Goal: Task Accomplishment & Management: Complete application form

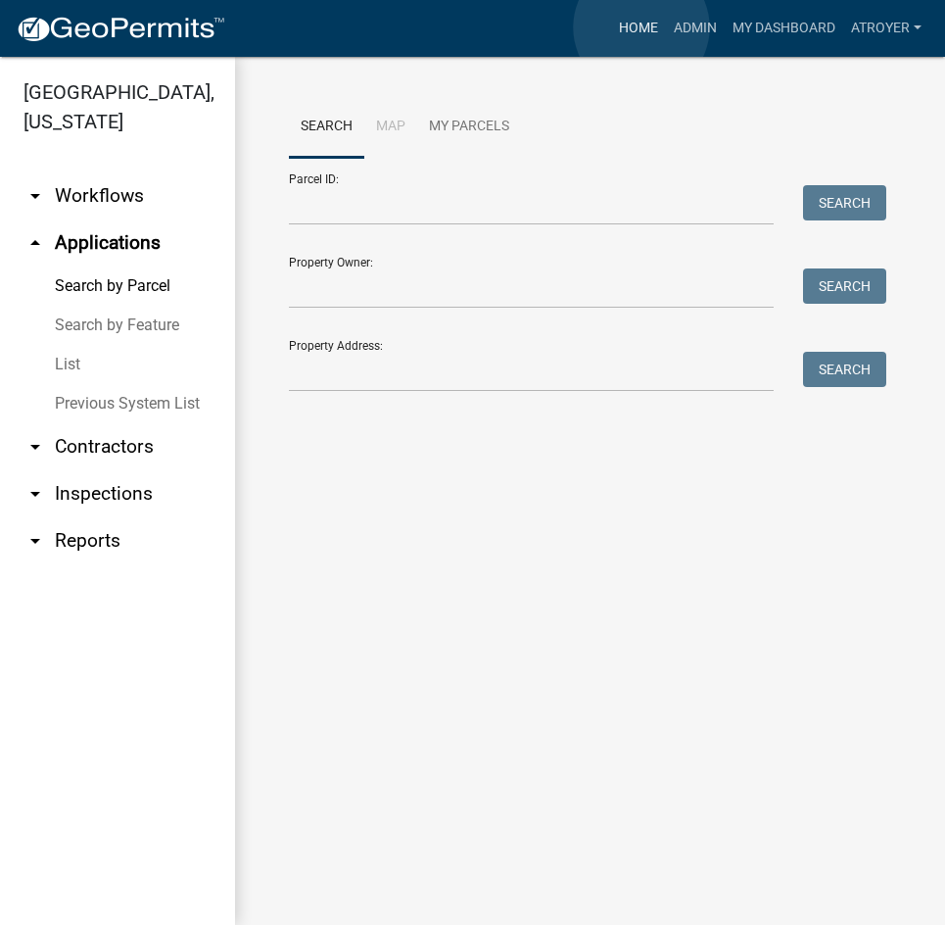
click at [642, 27] on link "Home" at bounding box center [638, 28] width 55 height 37
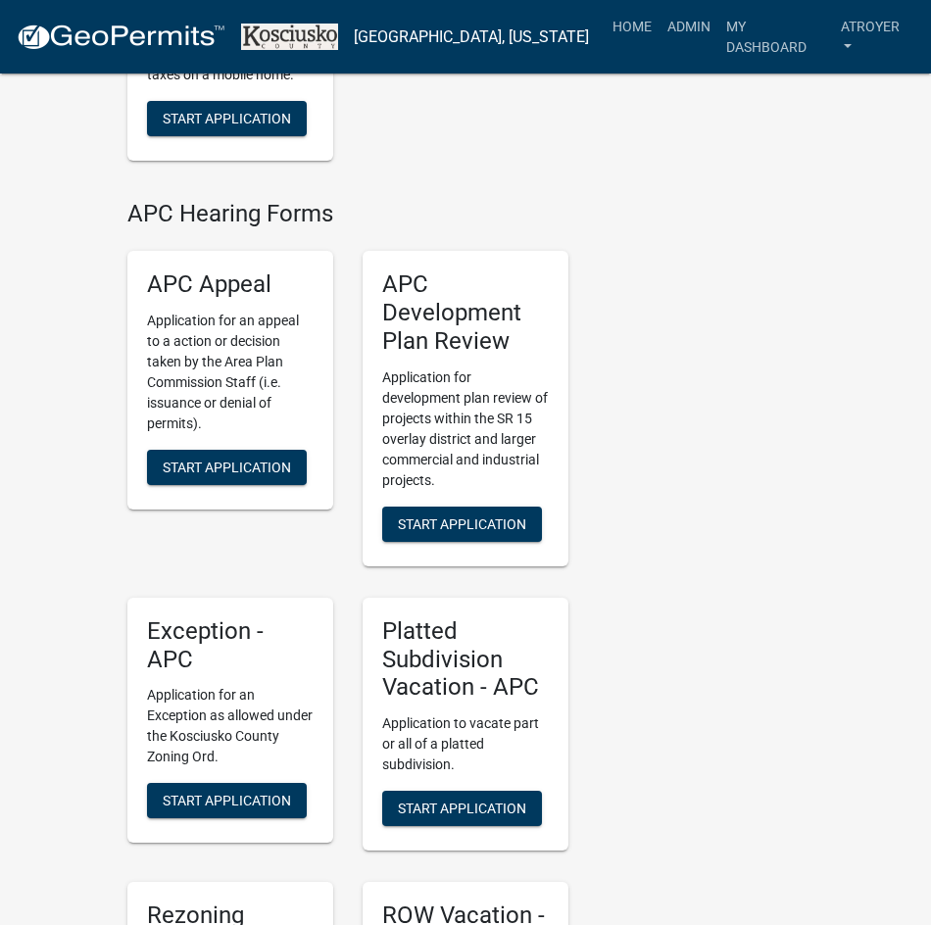
scroll to position [3625, 0]
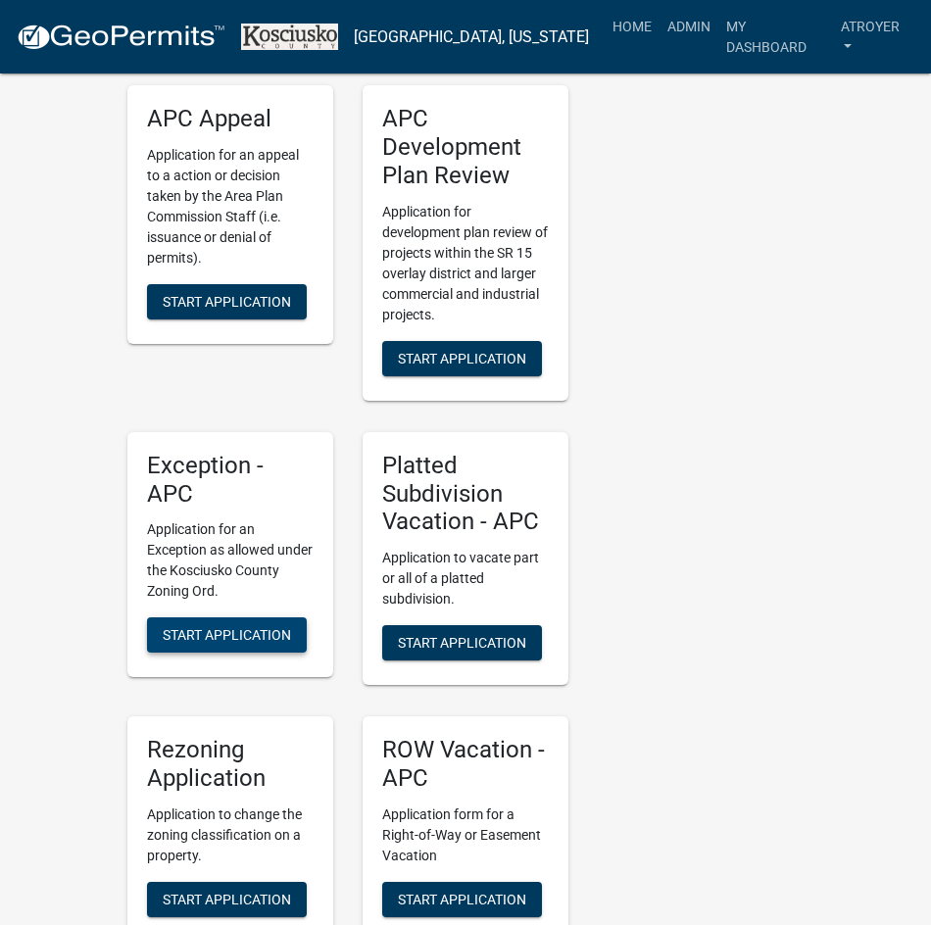
click at [224, 627] on span "Start Application" at bounding box center [227, 635] width 128 height 16
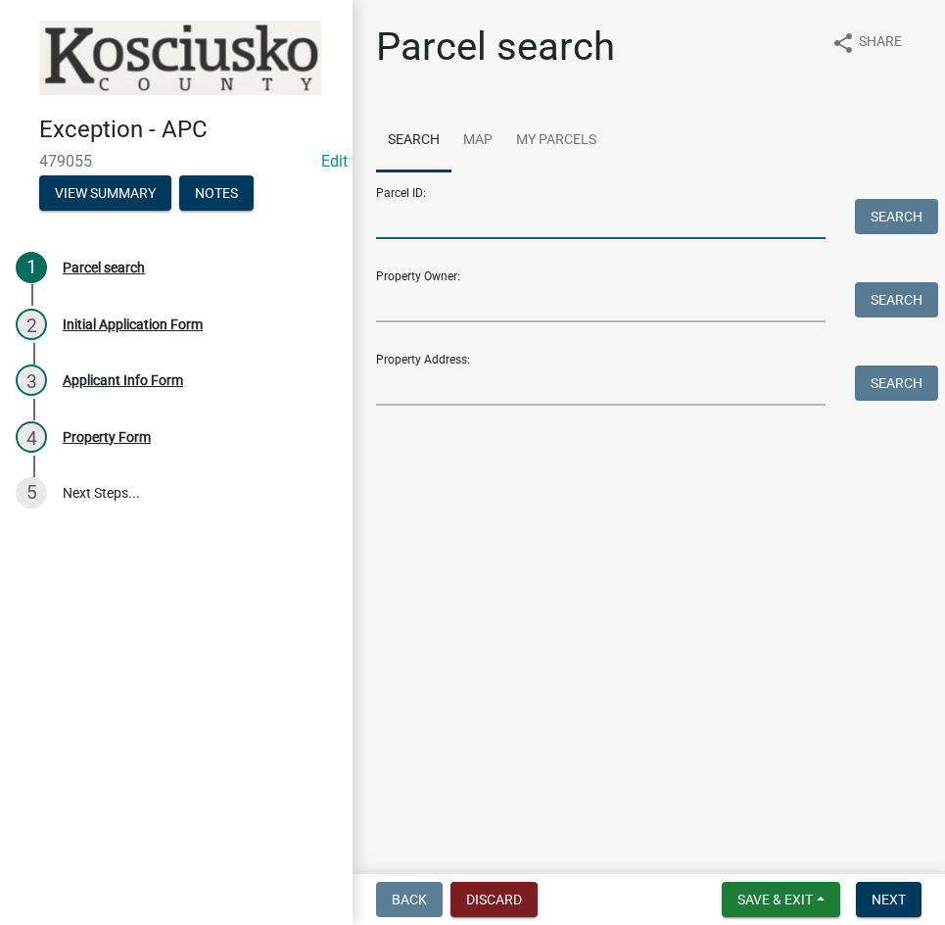
click at [528, 231] on input "Parcel ID:" at bounding box center [601, 219] width 450 height 40
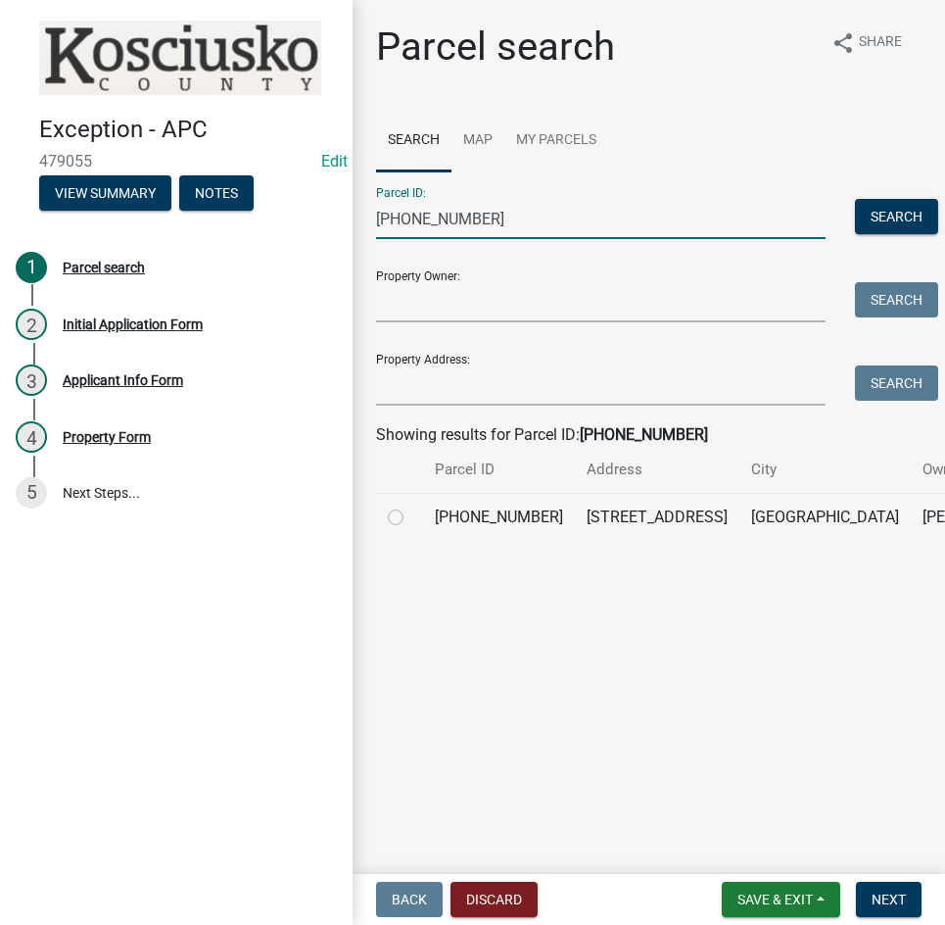
type input "[PHONE_NUMBER]"
click at [411, 506] on label at bounding box center [411, 506] width 0 height 0
click at [411, 518] on input "radio" at bounding box center [417, 512] width 13 height 13
radio input "true"
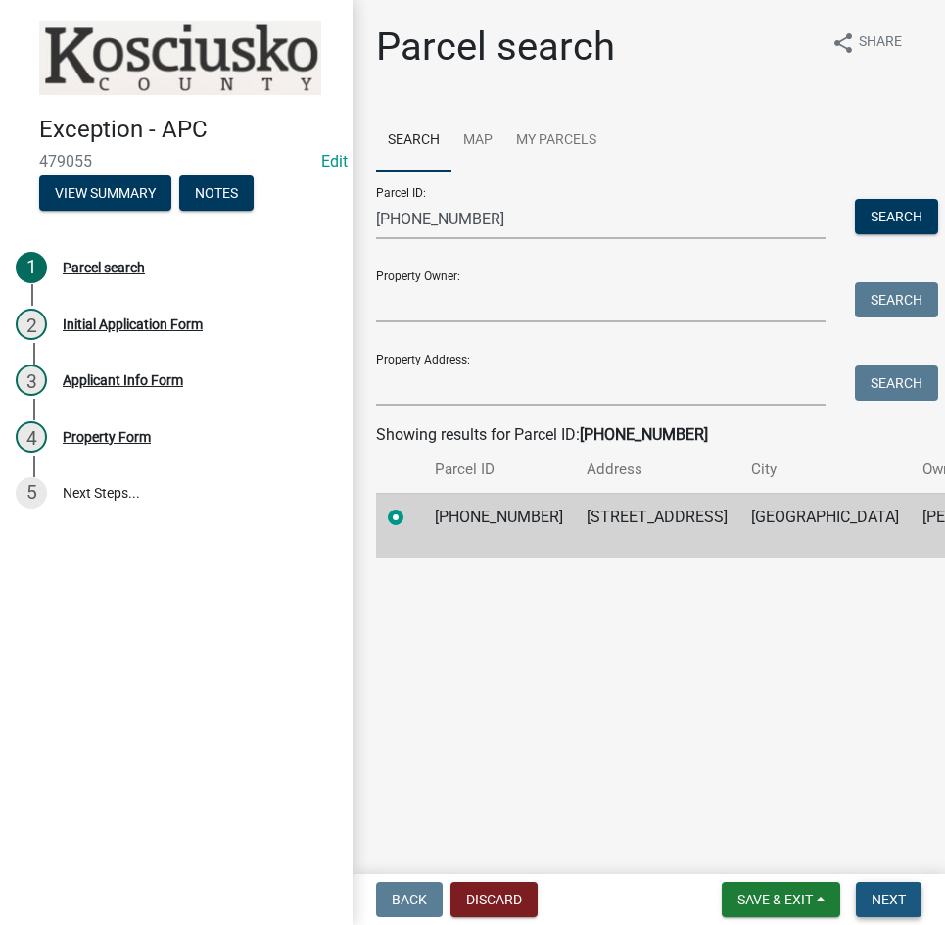
click at [875, 898] on span "Next" at bounding box center [889, 900] width 34 height 16
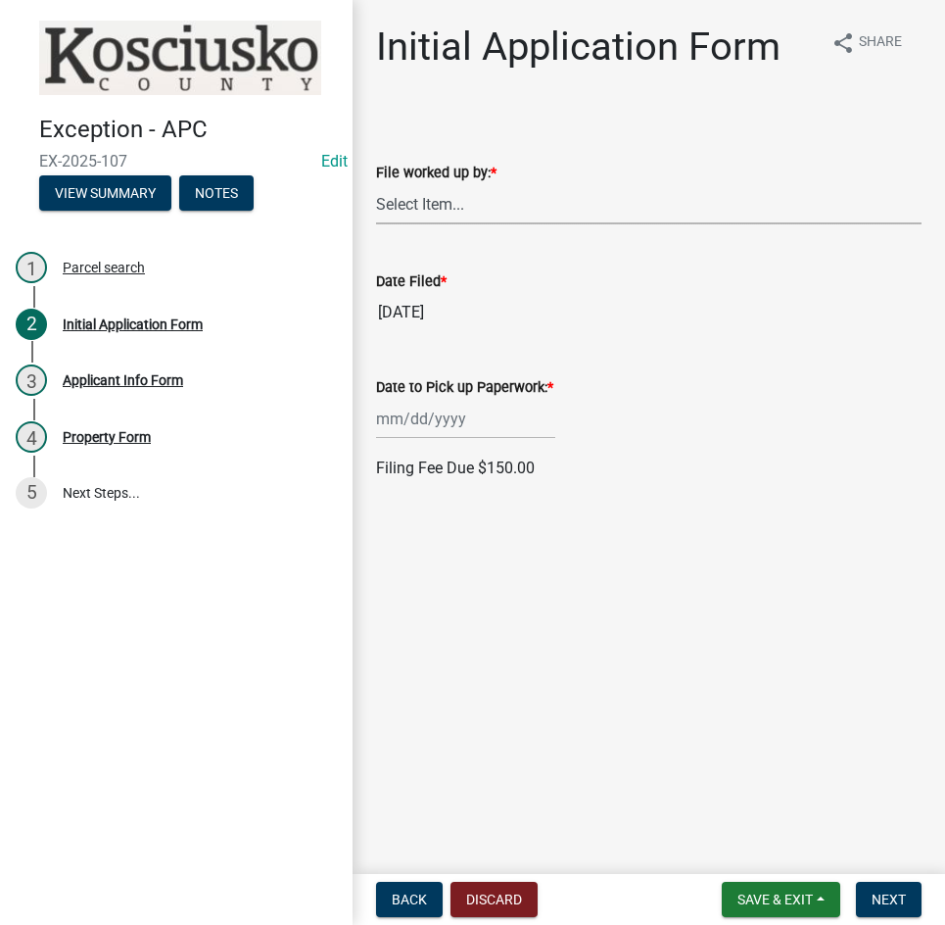
click at [548, 194] on select "Select Item... MMS LT AT CS [PERSON_NAME]" at bounding box center [649, 204] width 546 height 40
click at [376, 184] on select "Select Item... MMS LT AT CS [PERSON_NAME]" at bounding box center [649, 204] width 546 height 40
select select "d95389f4-ab5a-4603-9826-29cf73316391"
click at [485, 427] on div at bounding box center [465, 419] width 179 height 40
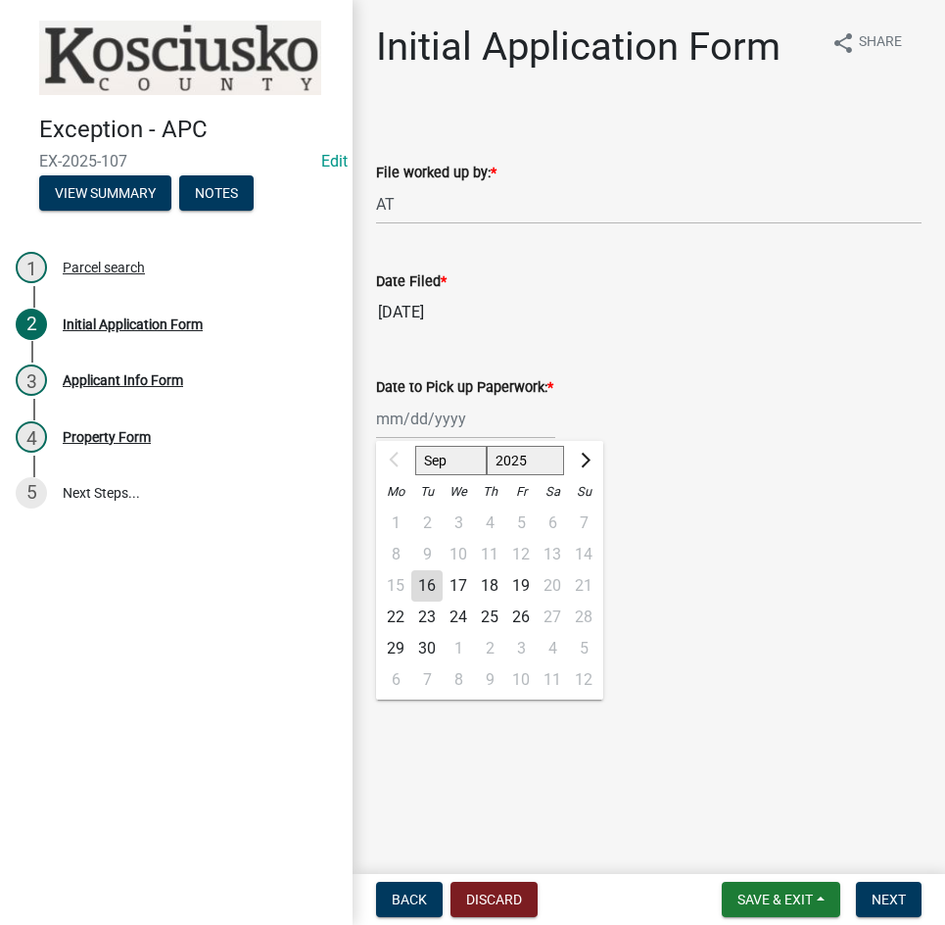
click at [394, 612] on div "22" at bounding box center [395, 617] width 31 height 31
type input "[DATE]"
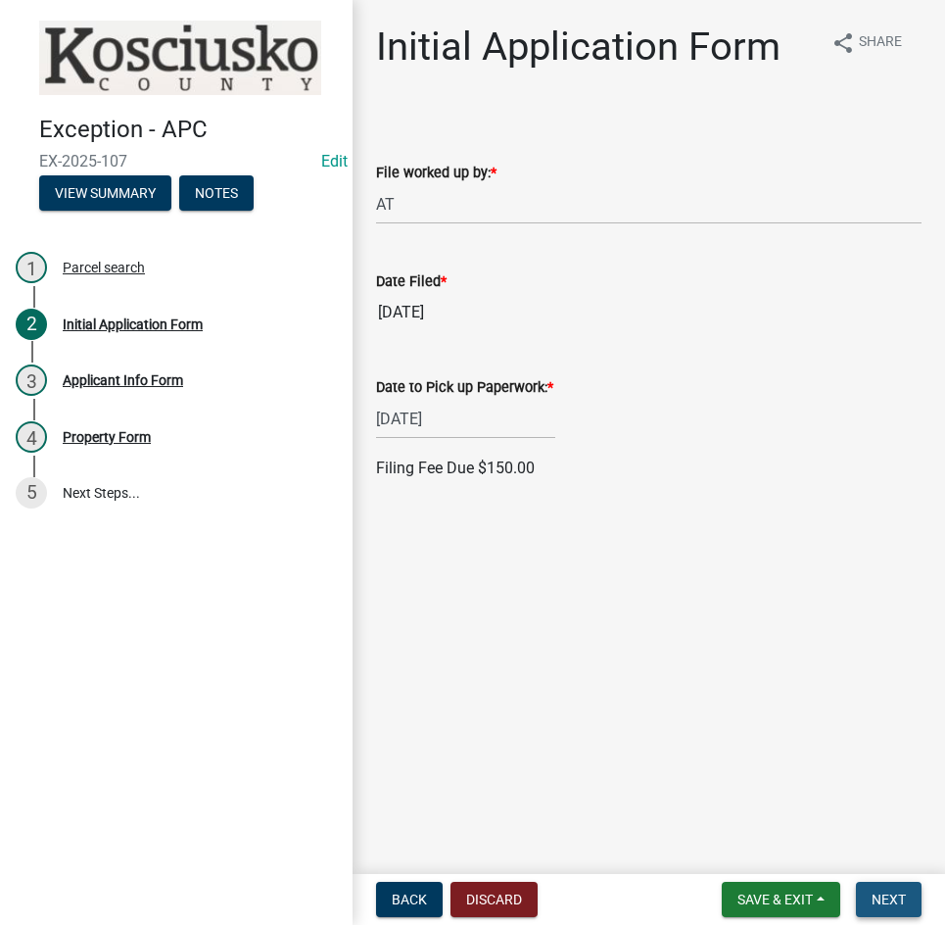
click at [888, 900] on span "Next" at bounding box center [889, 900] width 34 height 16
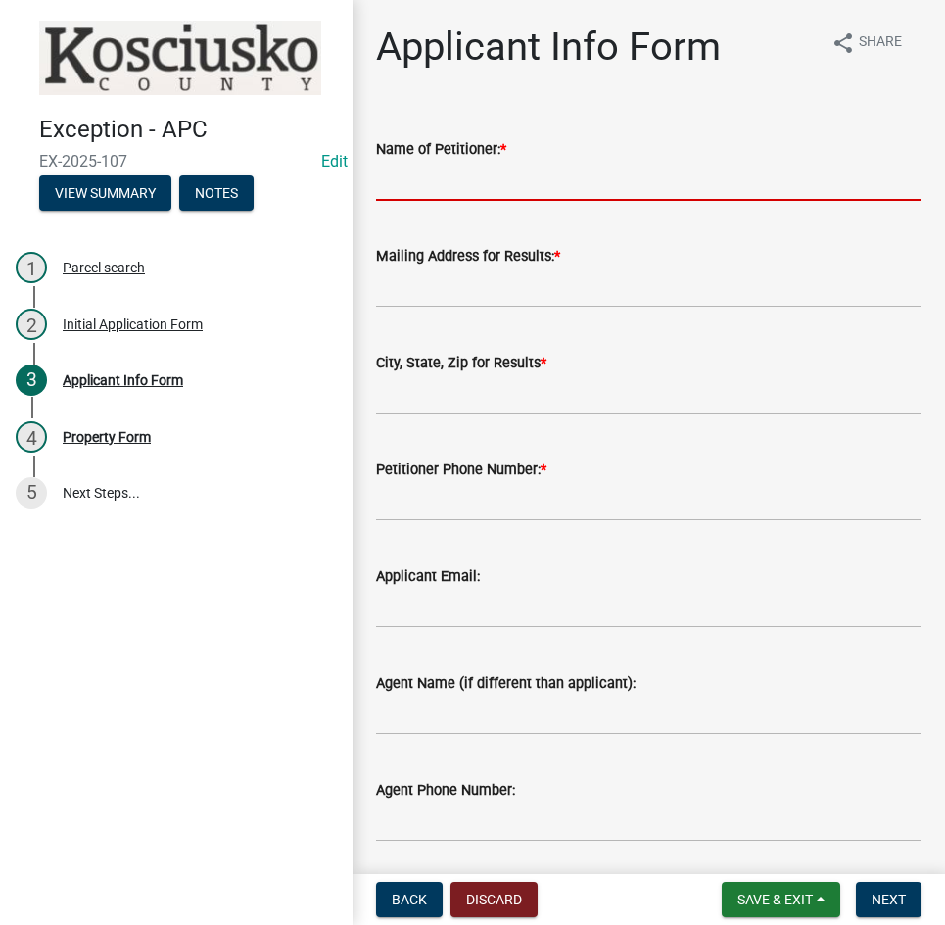
click at [552, 194] on input "Name of Petitioner: *" at bounding box center [649, 181] width 546 height 40
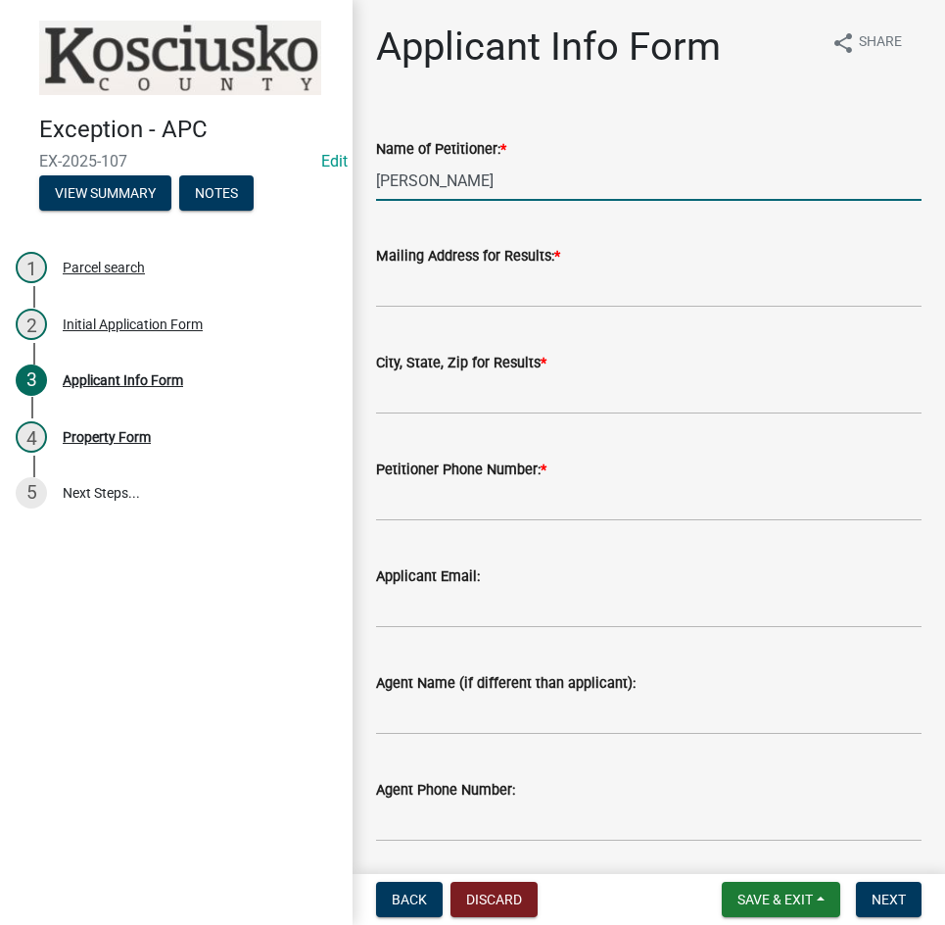
type input "[PERSON_NAME]"
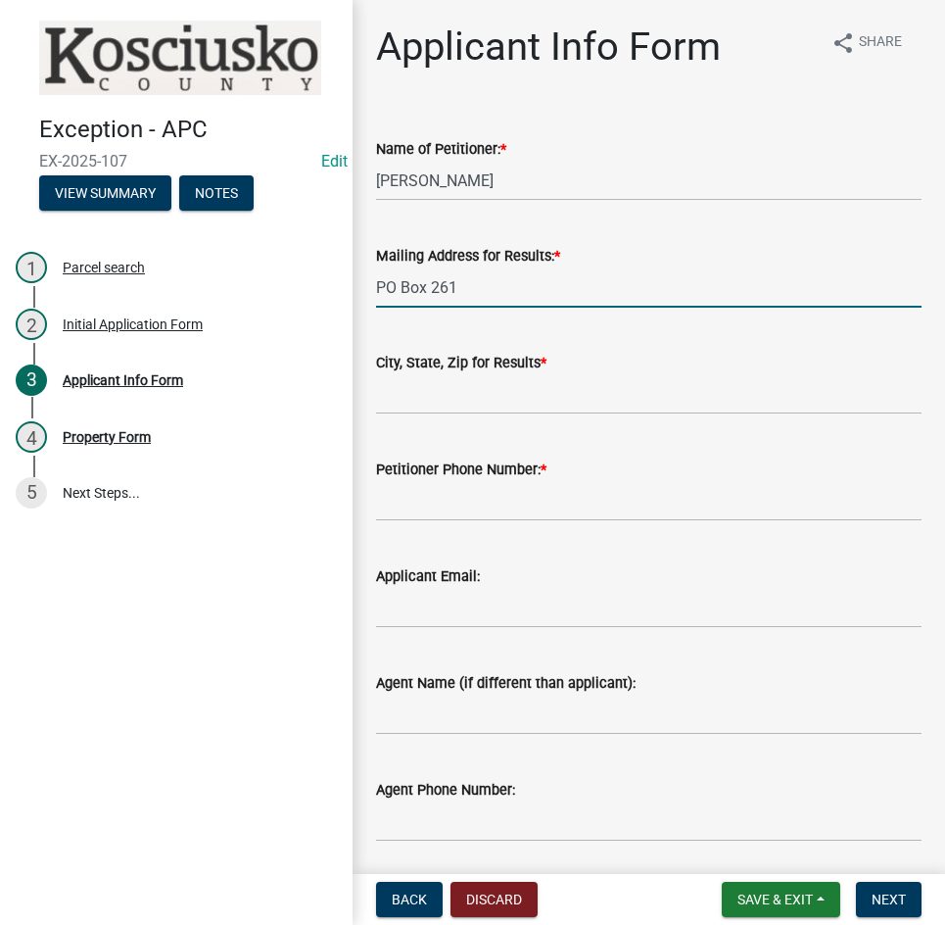
type input "PO Box 261"
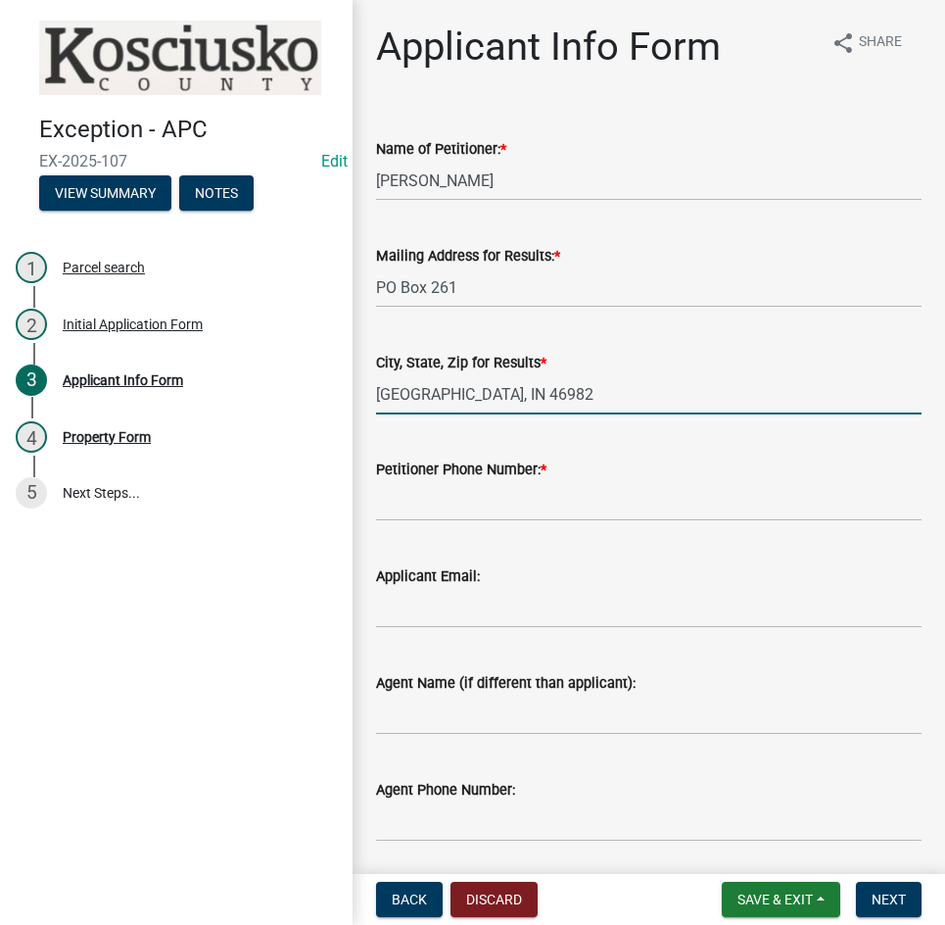
type input "[GEOGRAPHIC_DATA], IN 46982"
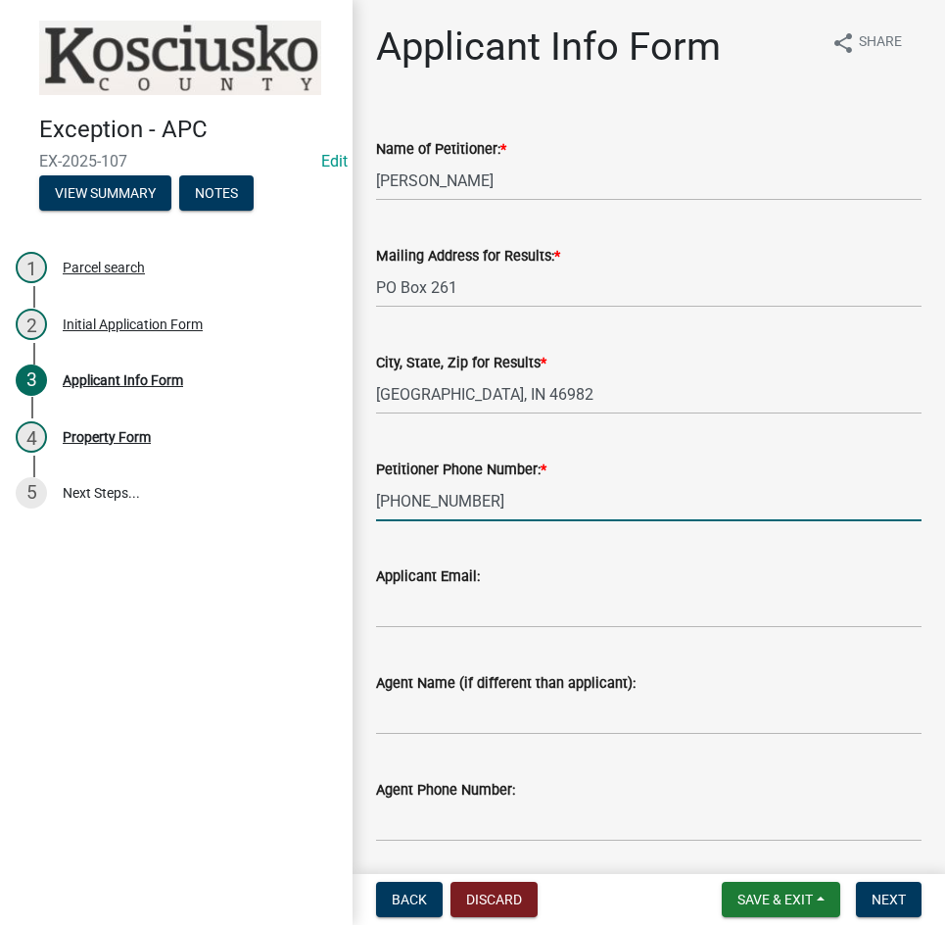
type input "[PHONE_NUMBER]"
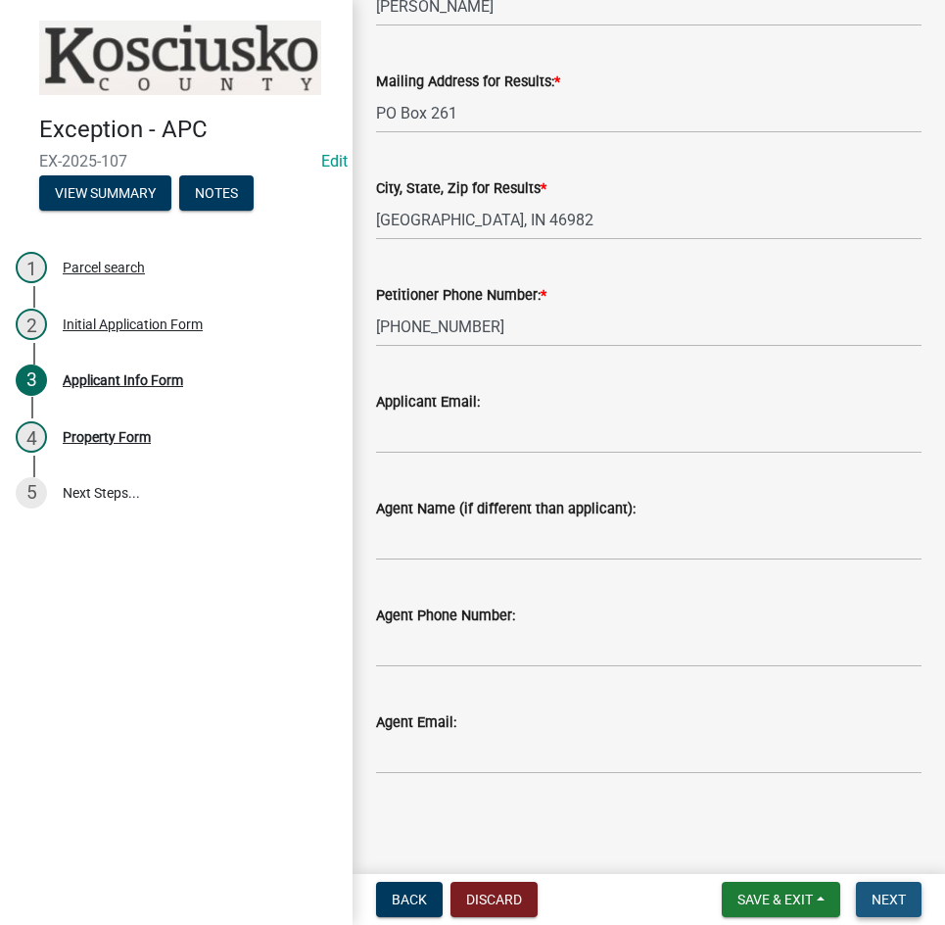
click at [894, 892] on span "Next" at bounding box center [889, 900] width 34 height 16
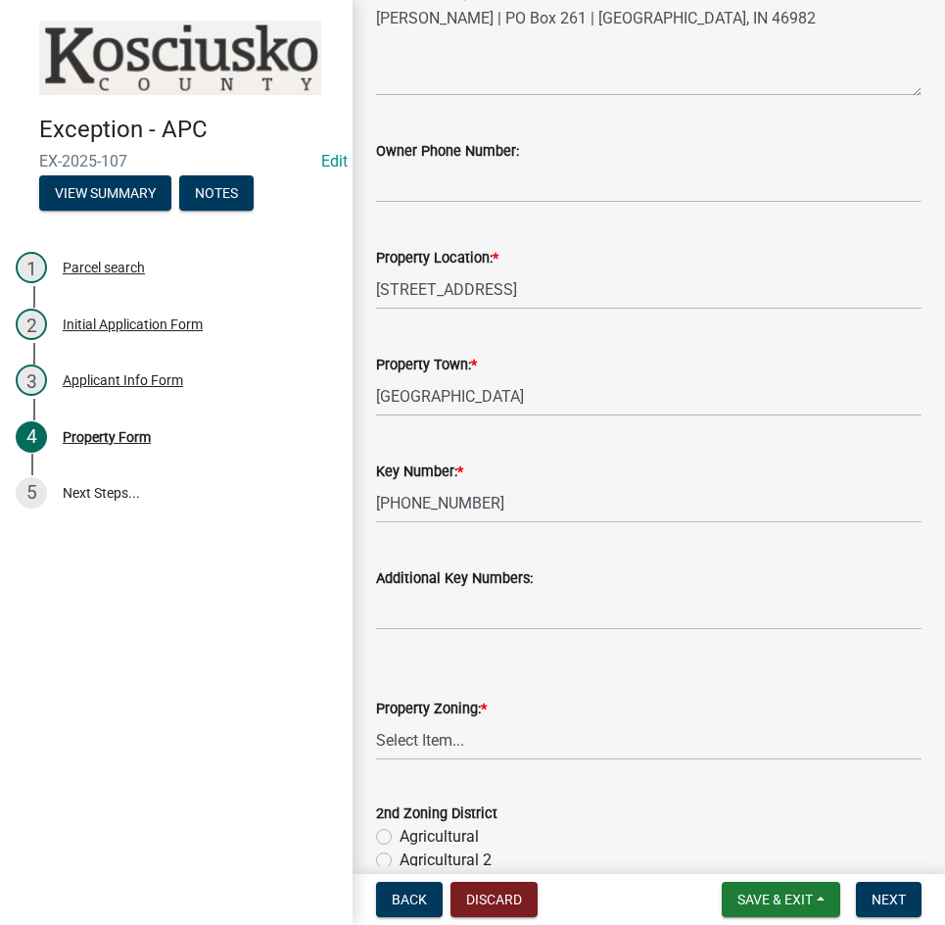
scroll to position [294, 0]
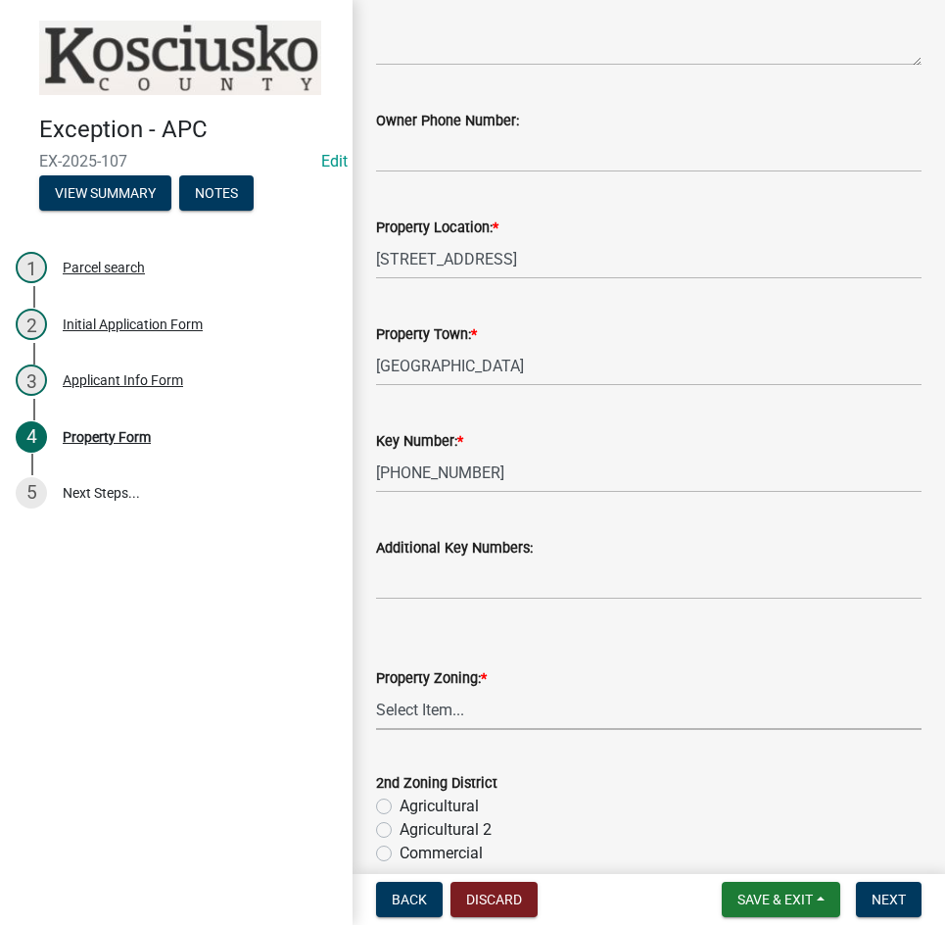
click at [511, 718] on select "Select Item... Agricultural Agricultural 2 Commercial Environmental Industrial …" at bounding box center [649, 710] width 546 height 40
click at [376, 690] on select "Select Item... Agricultural Agricultural 2 Commercial Environmental Industrial …" at bounding box center [649, 710] width 546 height 40
select select "1146270b-2111-4e23-bf7f-74ce85cf7041"
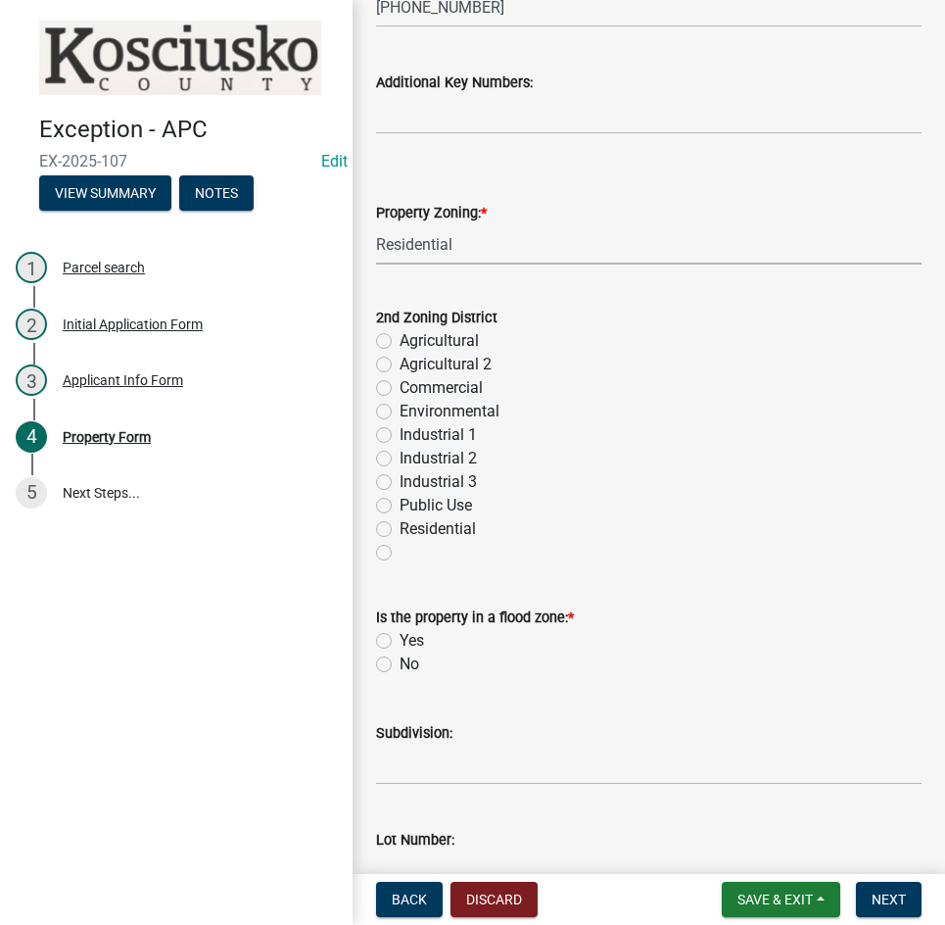
scroll to position [784, 0]
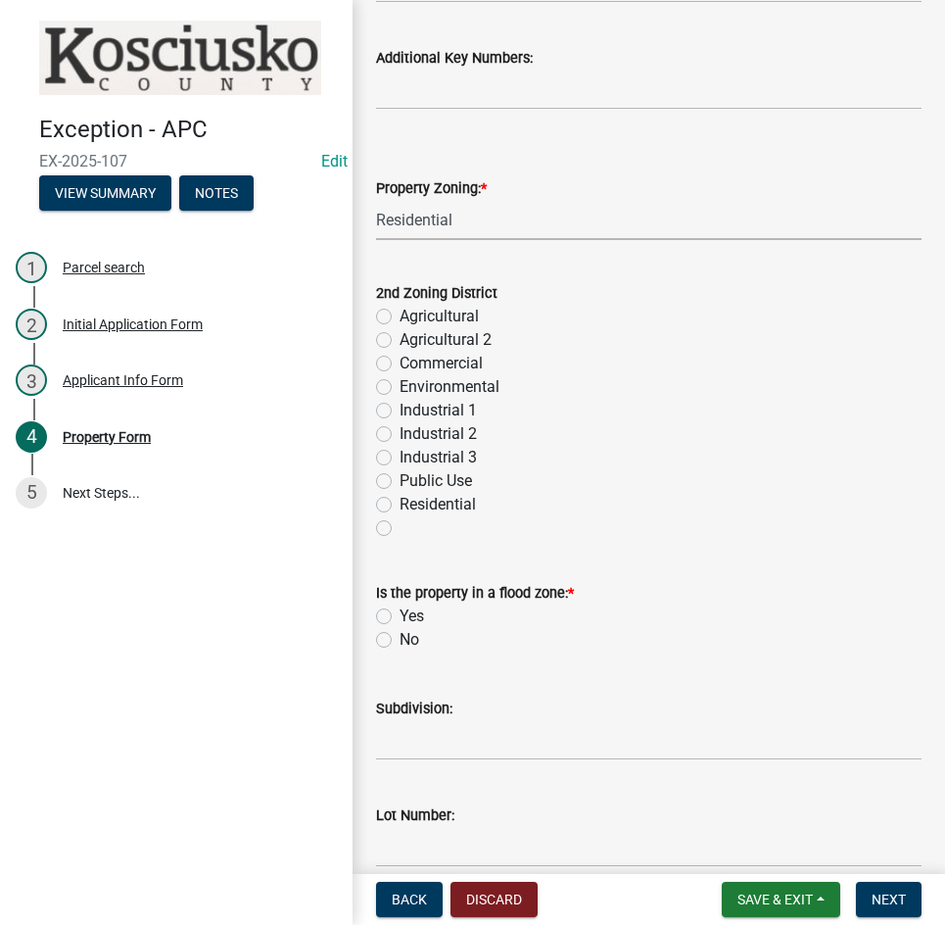
click at [400, 638] on label "No" at bounding box center [410, 640] width 20 height 24
click at [400, 638] on input "No" at bounding box center [406, 634] width 13 height 13
radio input "true"
click at [490, 742] on input "Subdivision:" at bounding box center [649, 740] width 546 height 40
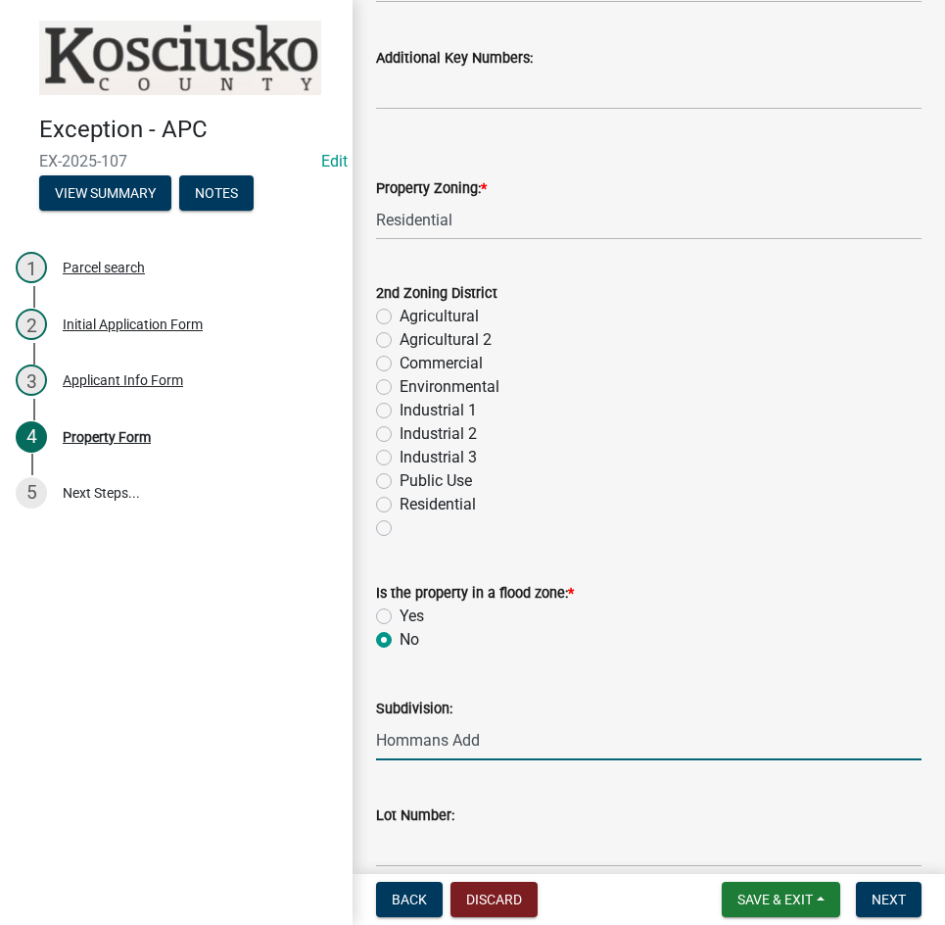
type input "Hommans Add"
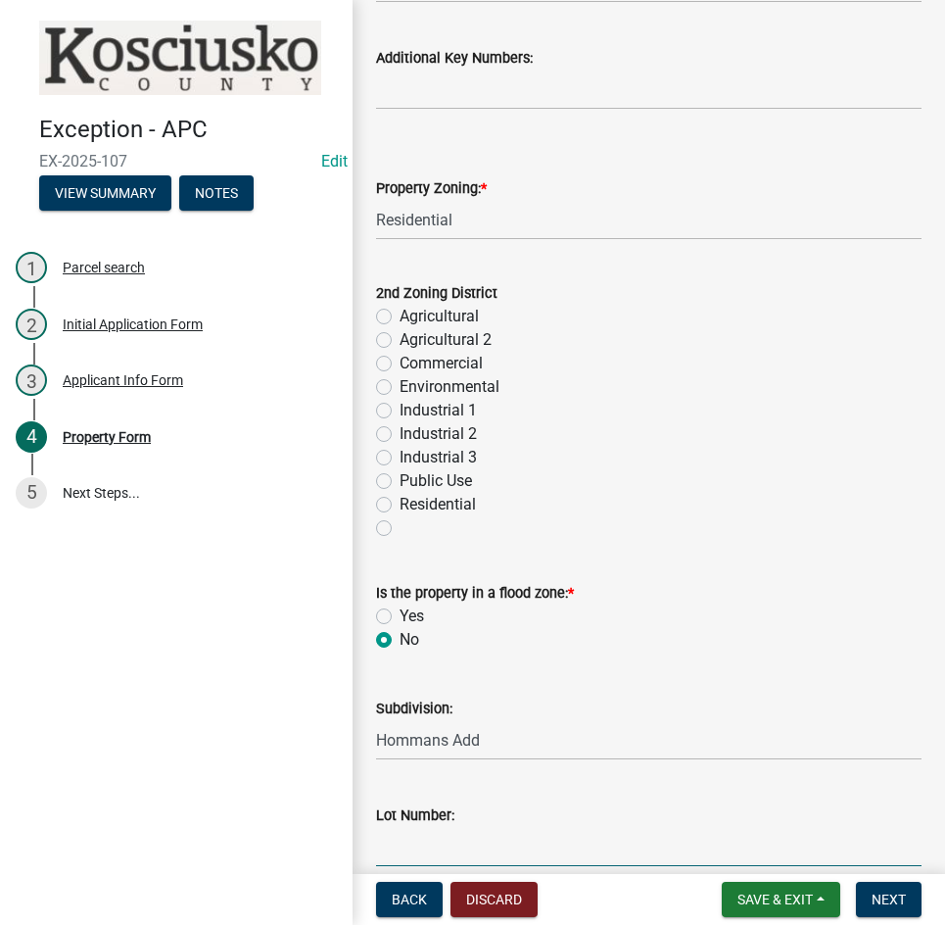
scroll to position [785, 0]
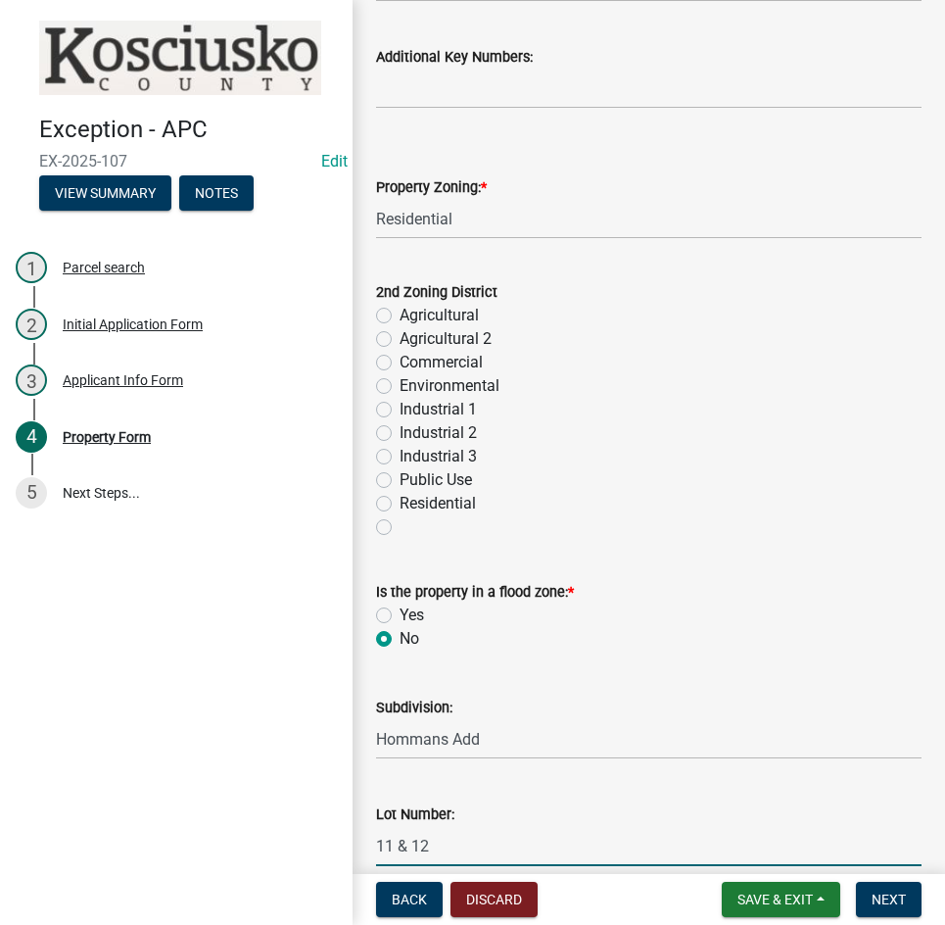
type input "11 & 12"
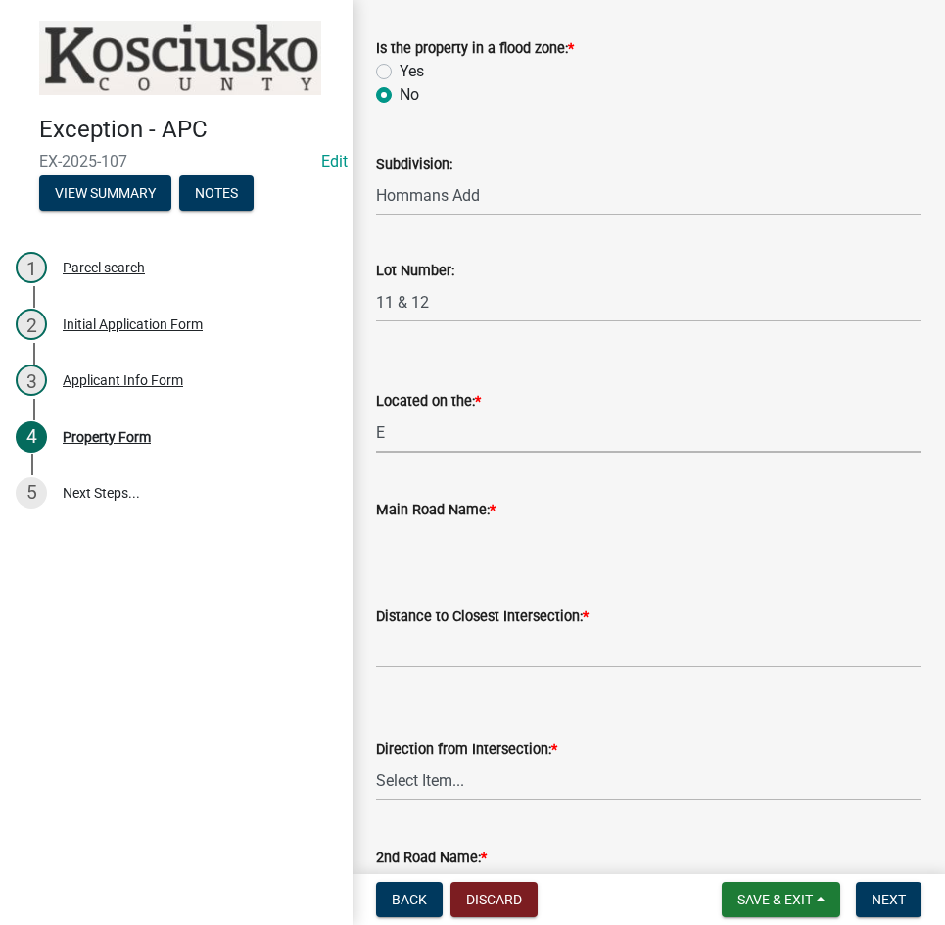
select select "4176fecb-d316-4212-8a07-a2c2b108a9ea"
type input "High St"
type input "0"
select select "ad7cb692-d3a2-4504-bf9b-1c90717f2ce6"
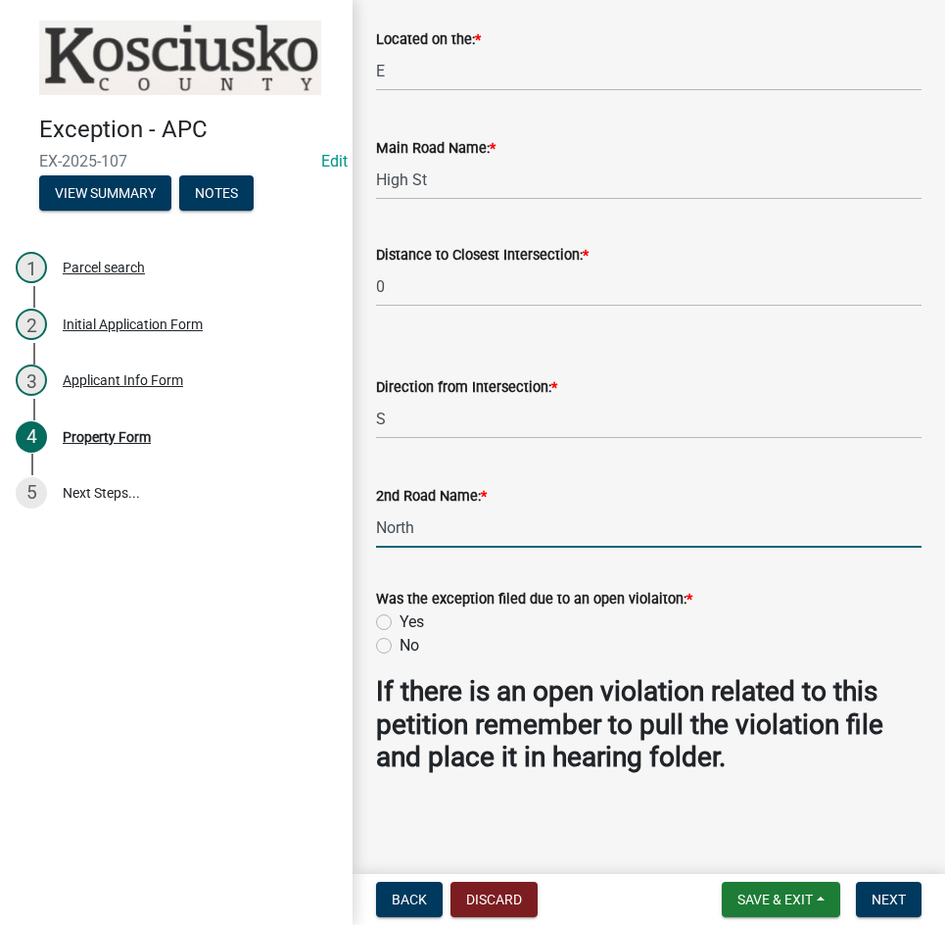
type input "North"
click at [400, 647] on label "No" at bounding box center [410, 646] width 20 height 24
click at [400, 647] on input "No" at bounding box center [406, 640] width 13 height 13
radio input "true"
click at [887, 904] on span "Next" at bounding box center [889, 900] width 34 height 16
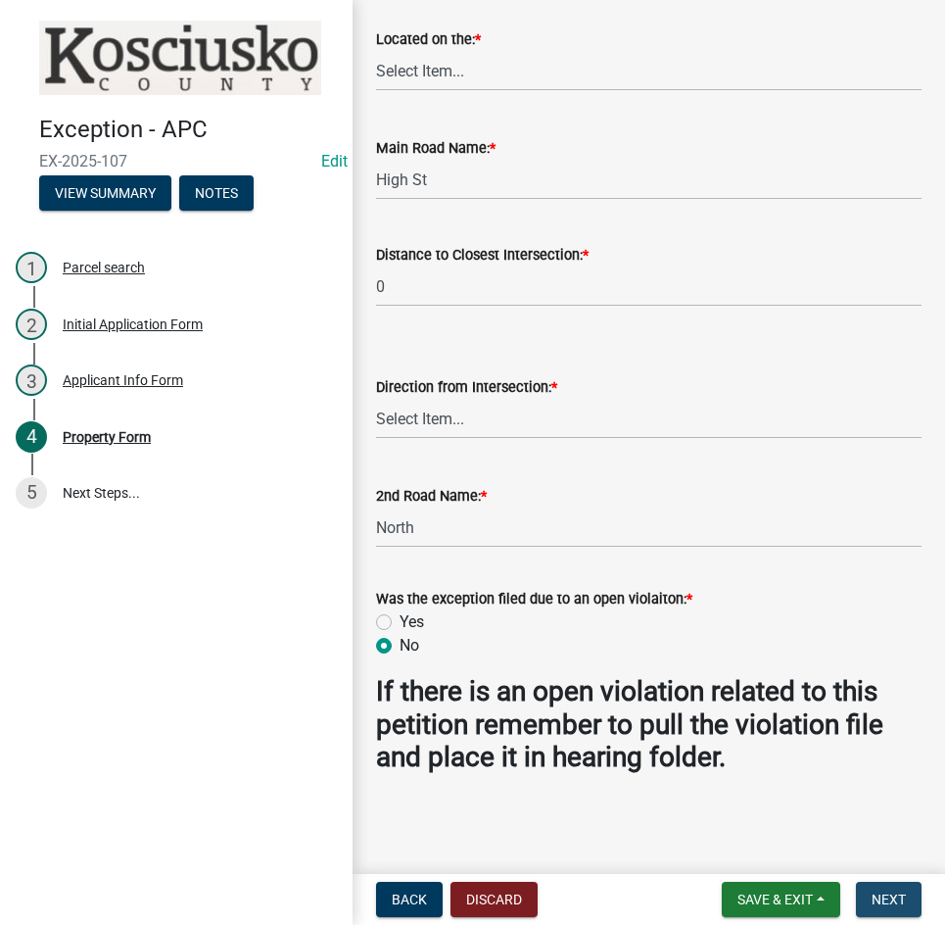
scroll to position [0, 0]
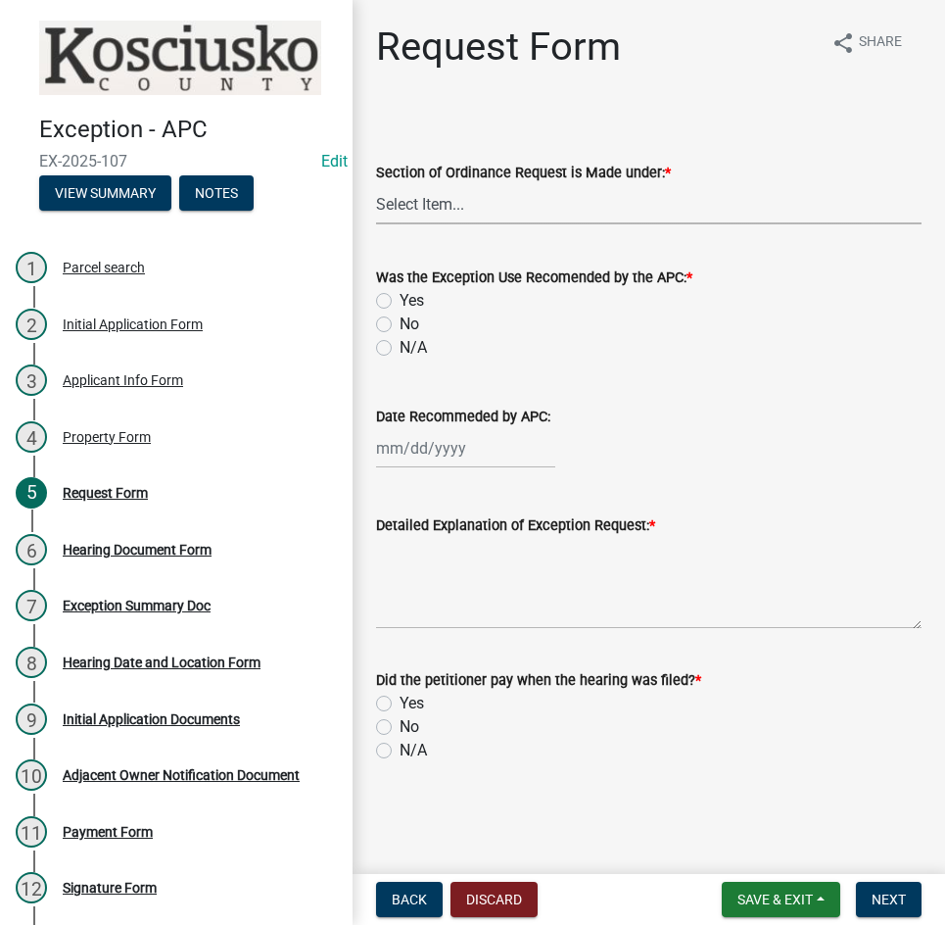
click at [512, 210] on select "Select Item... 2.14 Table A 3.5 Acc. No Res. 3.5 Table D Acc. Bldg. Size 3.21 H…" at bounding box center [649, 204] width 546 height 40
click at [376, 184] on select "Select Item... 2.14 Table A 3.5 Acc. No Res. 3.5 Table D Acc. Bldg. Size 3.21 H…" at bounding box center [649, 204] width 546 height 40
select select "9da28ccc-0fc1-43c9-ada2-91e100e3be32"
click at [400, 351] on label "N/A" at bounding box center [413, 348] width 27 height 24
click at [400, 349] on input "N/A" at bounding box center [406, 342] width 13 height 13
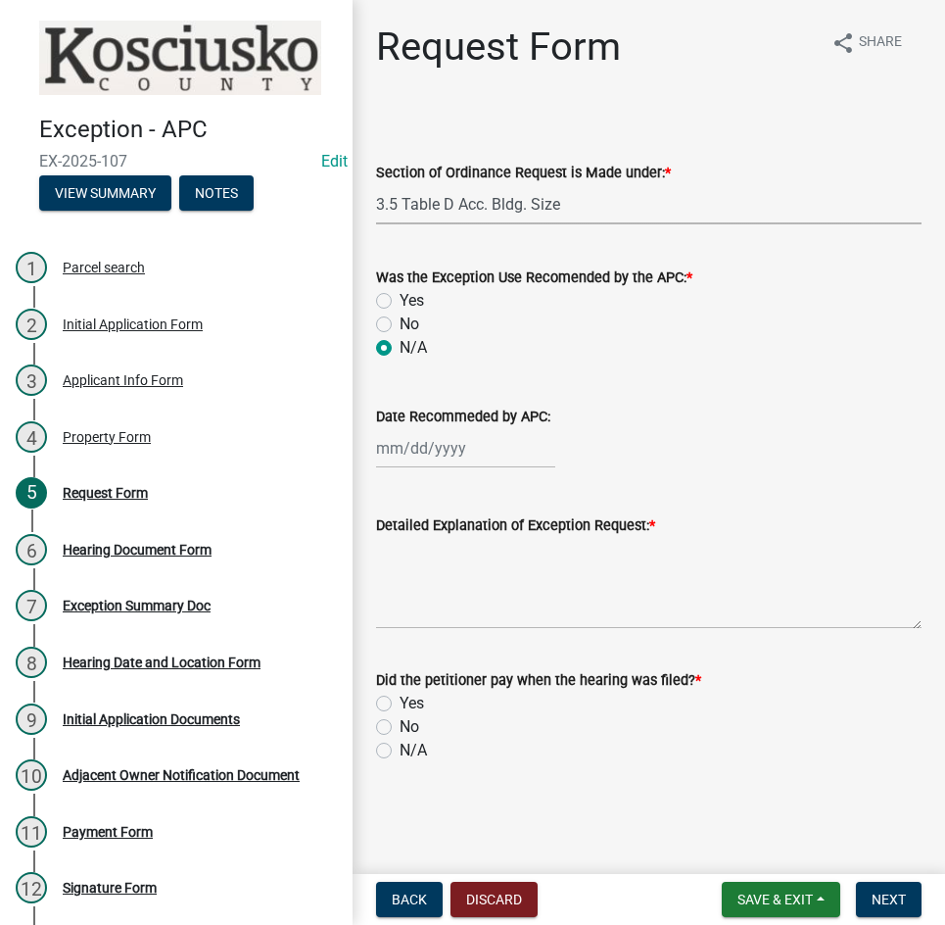
radio input "true"
click at [499, 594] on textarea "Detailed Explanation of Exception Request: *" at bounding box center [649, 583] width 546 height 92
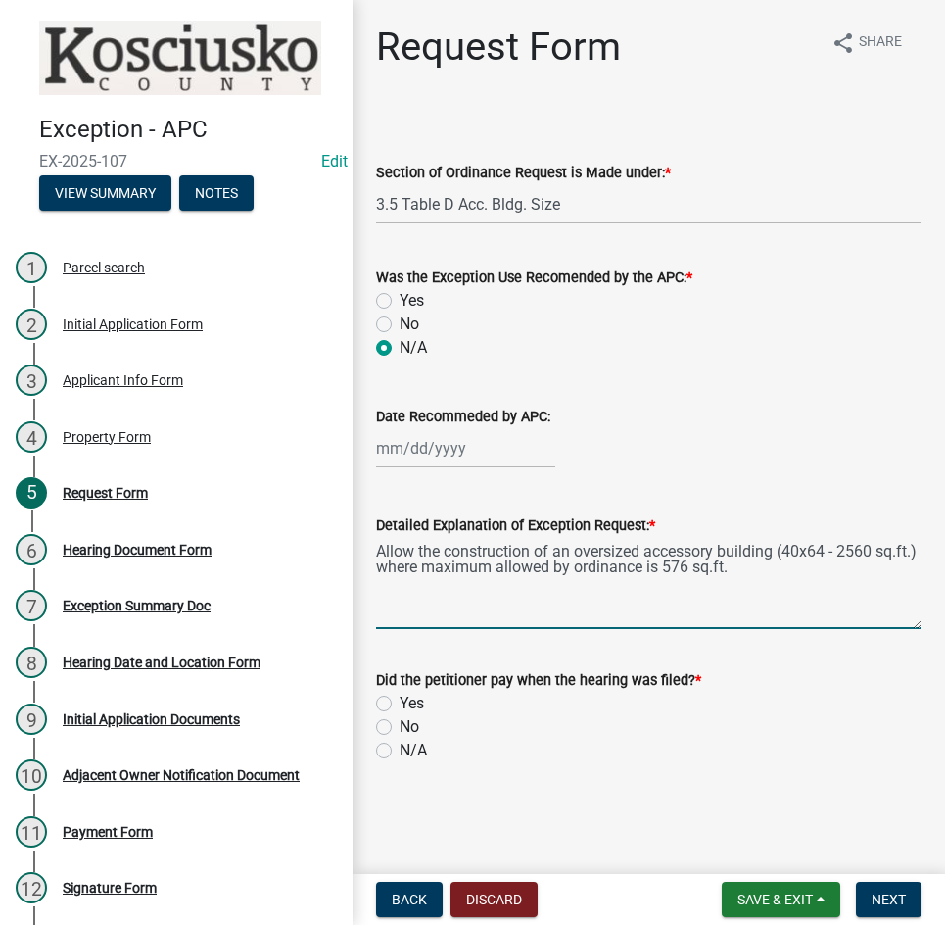
type textarea "Allow the construction of an oversized accessory building (40x64 - 2560 sq.ft.)…"
click at [400, 728] on label "No" at bounding box center [410, 727] width 20 height 24
click at [400, 728] on input "No" at bounding box center [406, 721] width 13 height 13
radio input "true"
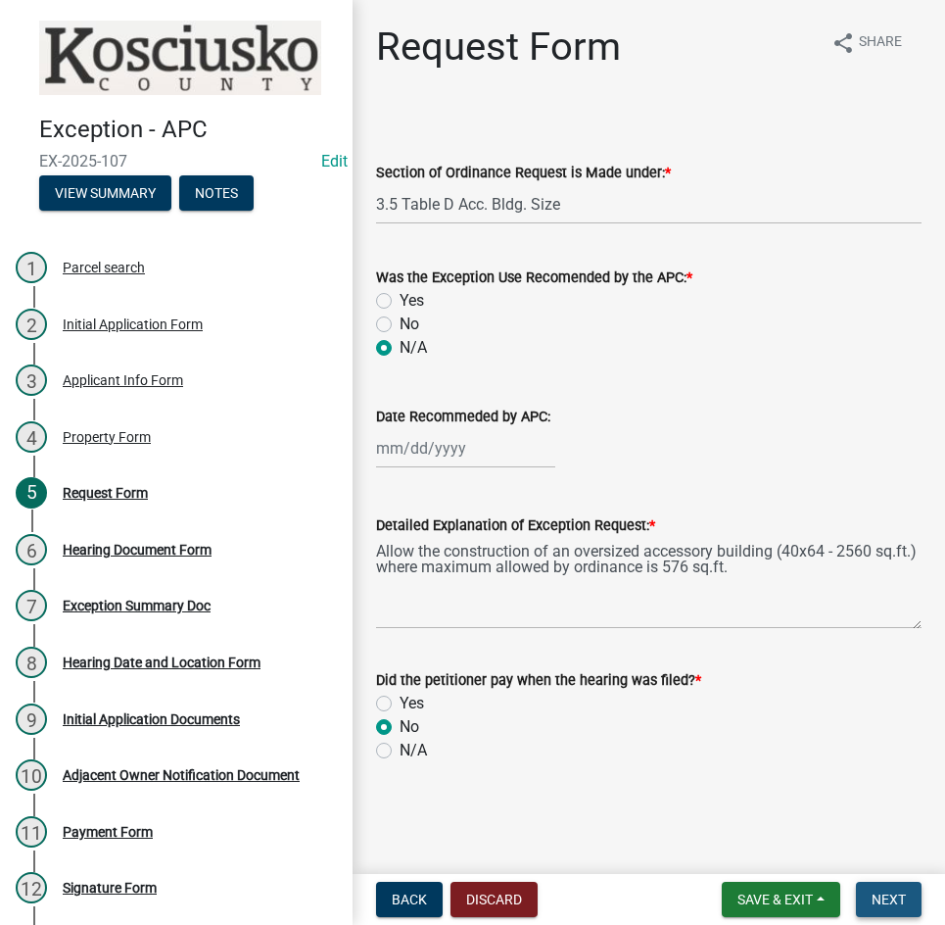
click at [882, 897] on span "Next" at bounding box center [889, 900] width 34 height 16
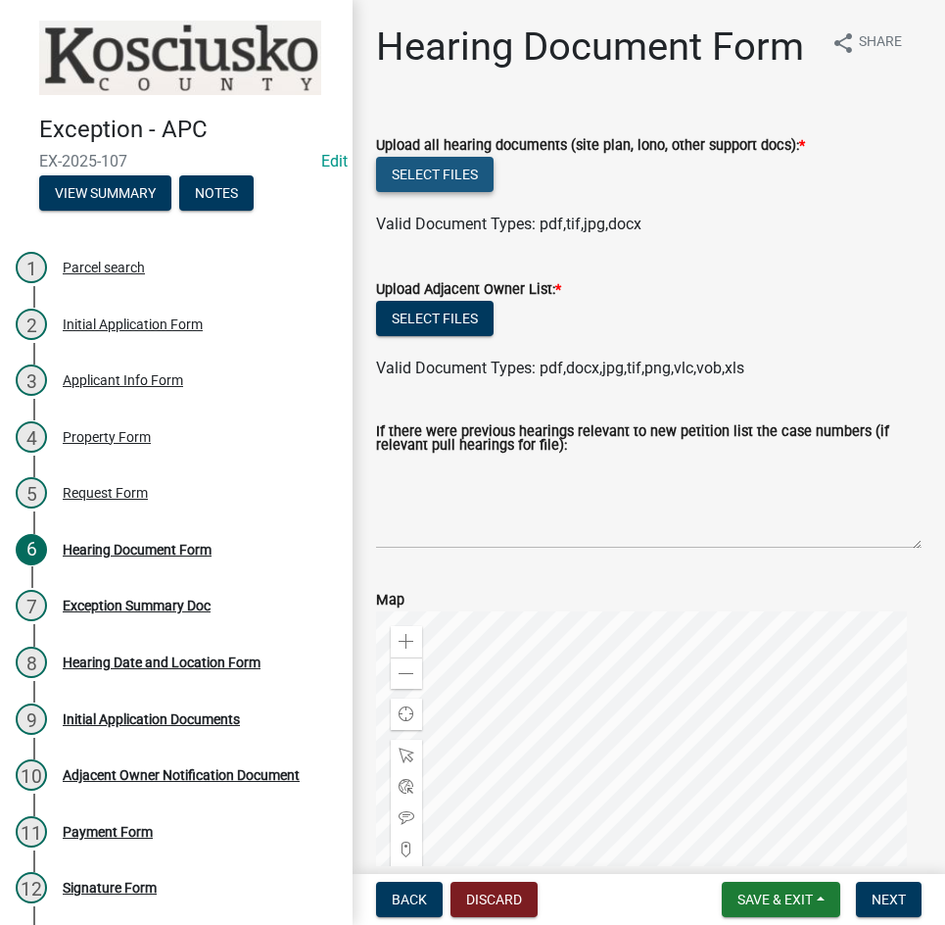
click at [421, 192] on button "Select files" at bounding box center [435, 174] width 118 height 35
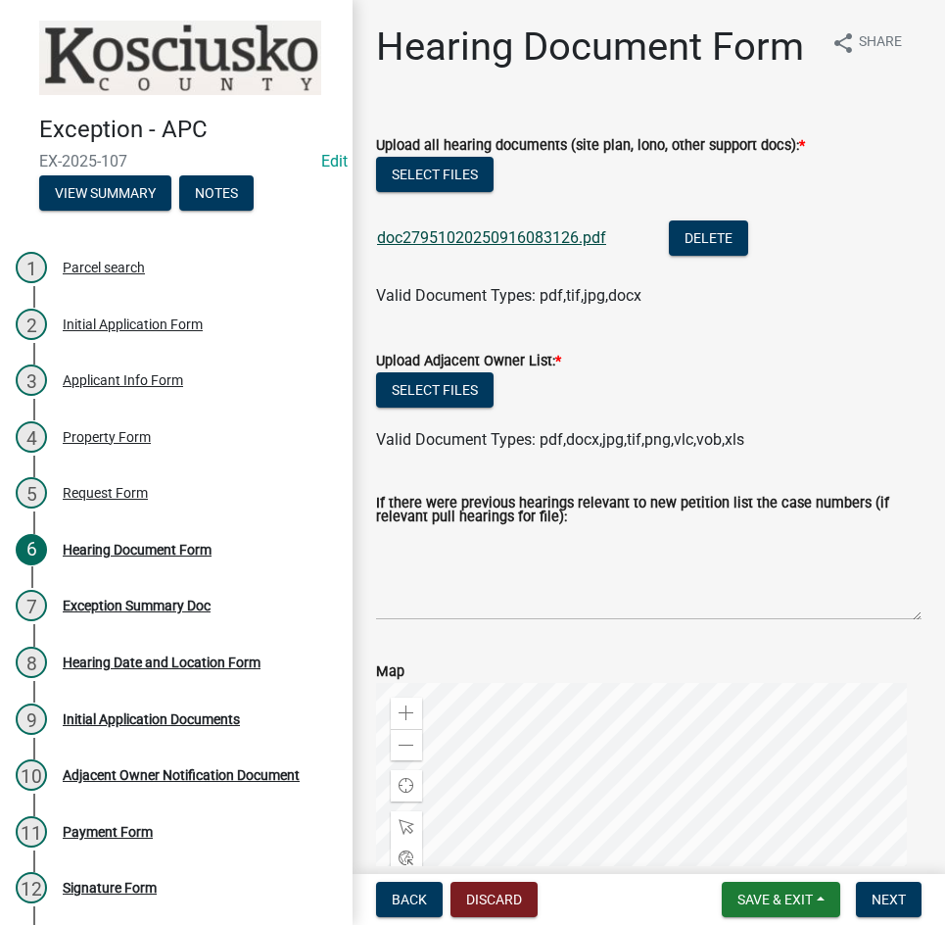
click at [456, 247] on link "doc27951020250916083126.pdf" at bounding box center [491, 237] width 229 height 19
click at [450, 408] on button "Select files" at bounding box center [435, 389] width 118 height 35
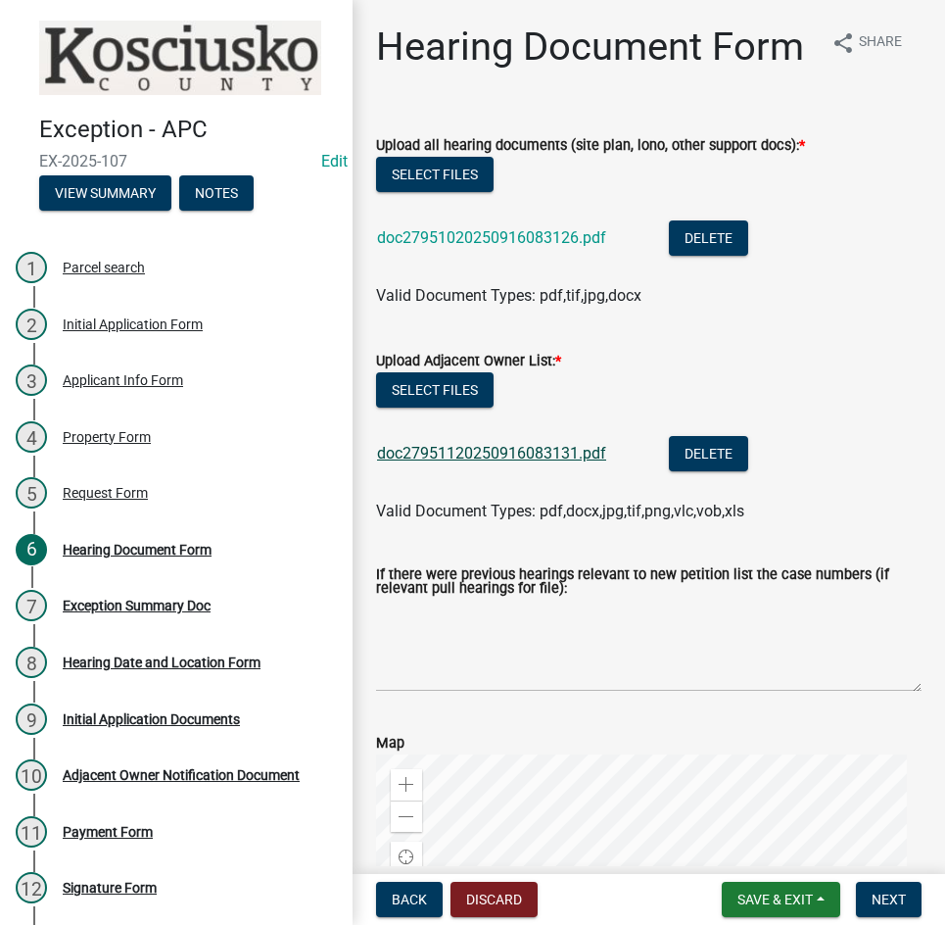
click at [528, 462] on link "doc27951120250916083131.pdf" at bounding box center [491, 453] width 229 height 19
click at [434, 192] on button "Select files" at bounding box center [435, 174] width 118 height 35
click at [885, 894] on span "Next" at bounding box center [889, 900] width 34 height 16
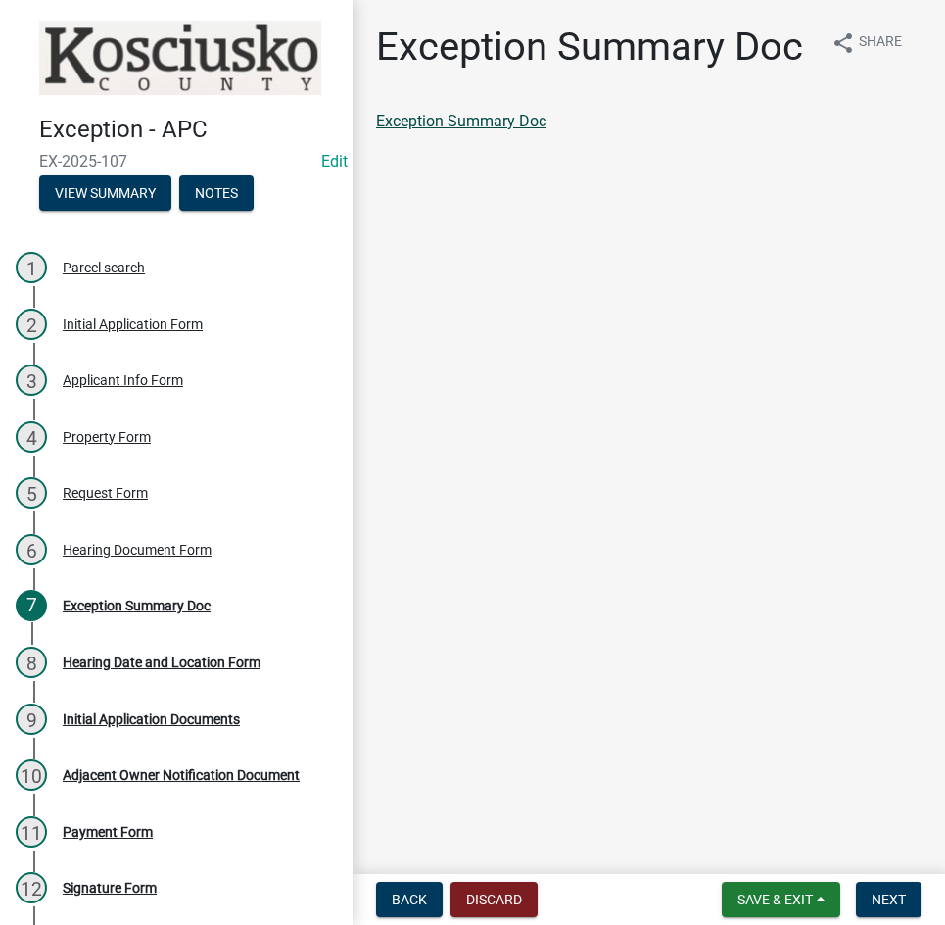
click at [440, 123] on link "Exception Summary Doc" at bounding box center [461, 121] width 170 height 19
click at [881, 902] on span "Next" at bounding box center [889, 900] width 34 height 16
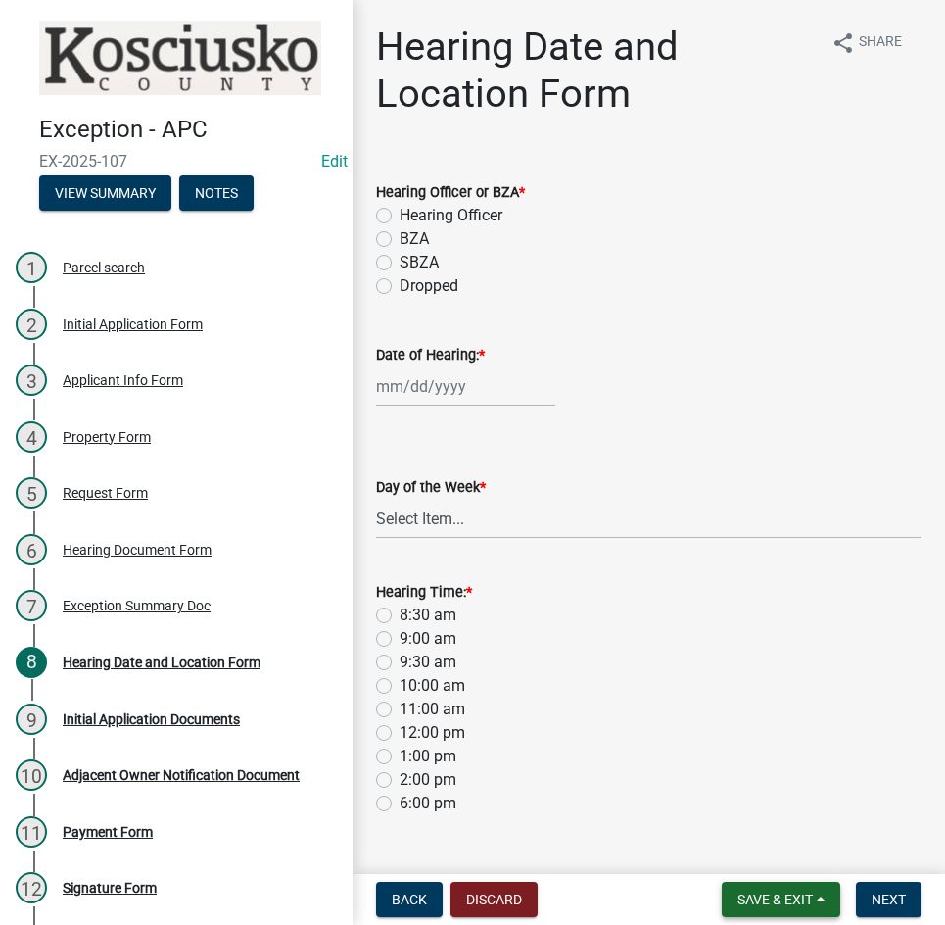
click at [788, 896] on span "Save & Exit" at bounding box center [775, 900] width 75 height 16
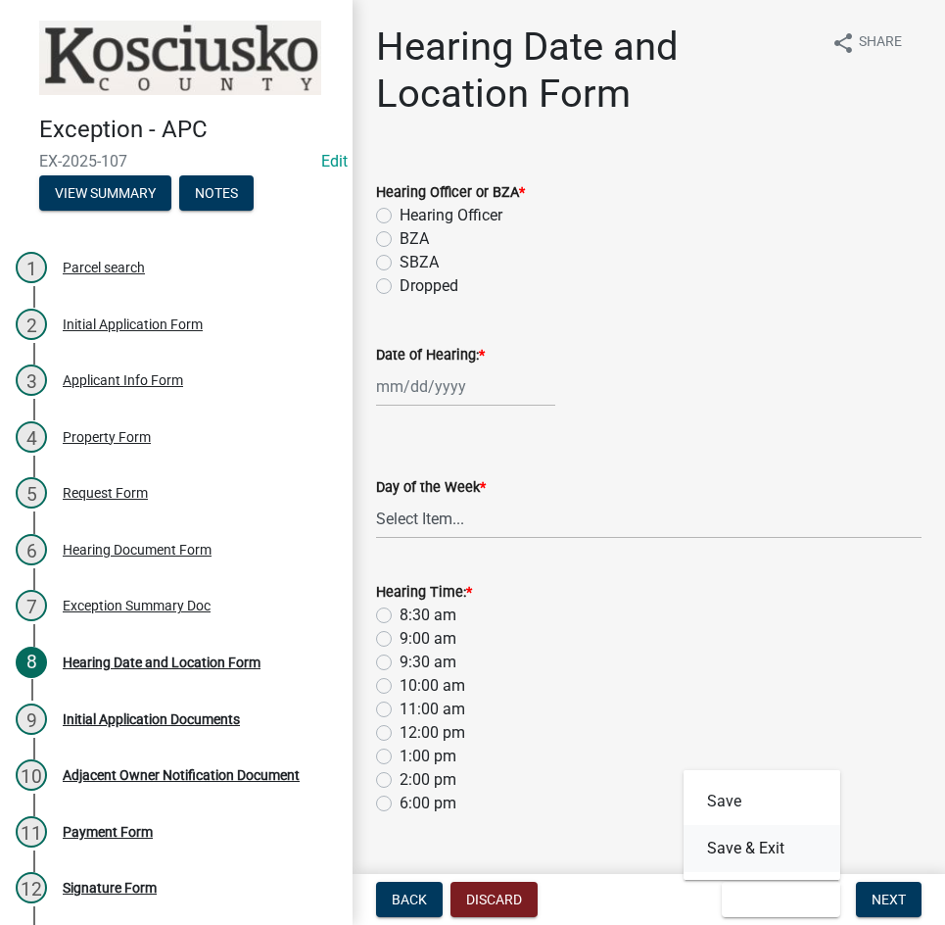
click at [774, 848] on button "Save & Exit" at bounding box center [762, 848] width 157 height 47
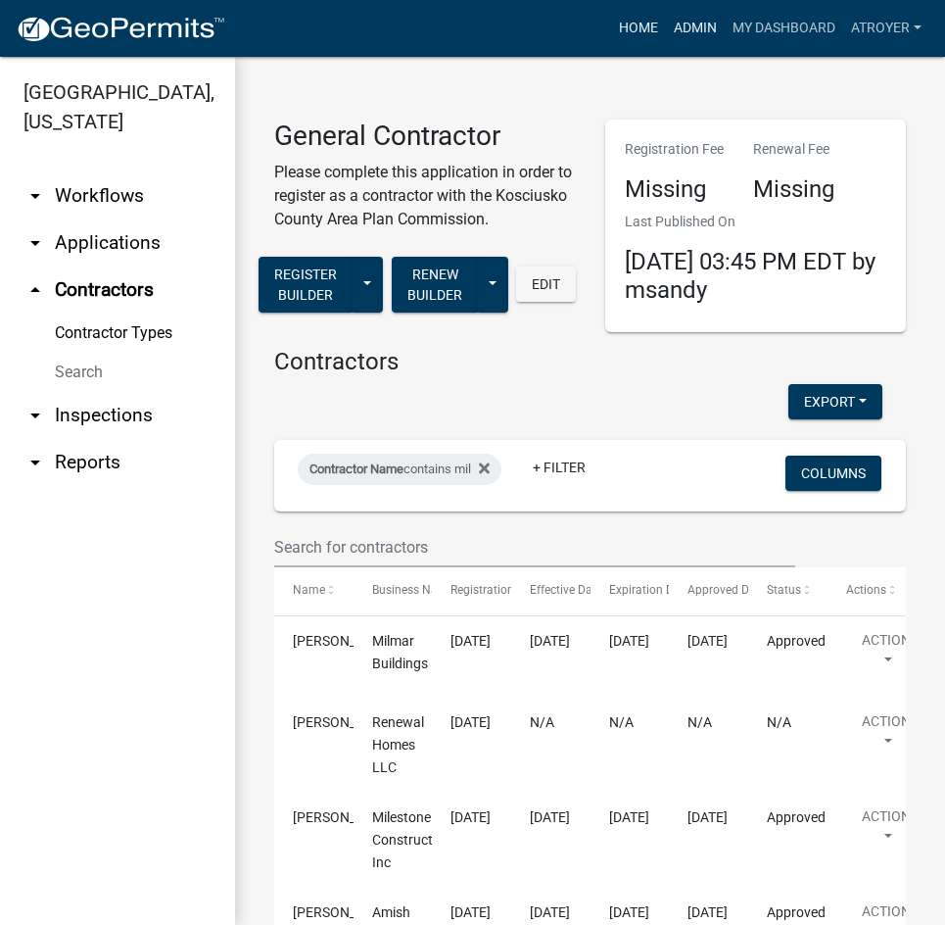
drag, startPoint x: 687, startPoint y: 25, endPoint x: 650, endPoint y: 17, distance: 38.3
click at [687, 25] on link "Admin" at bounding box center [695, 28] width 59 height 37
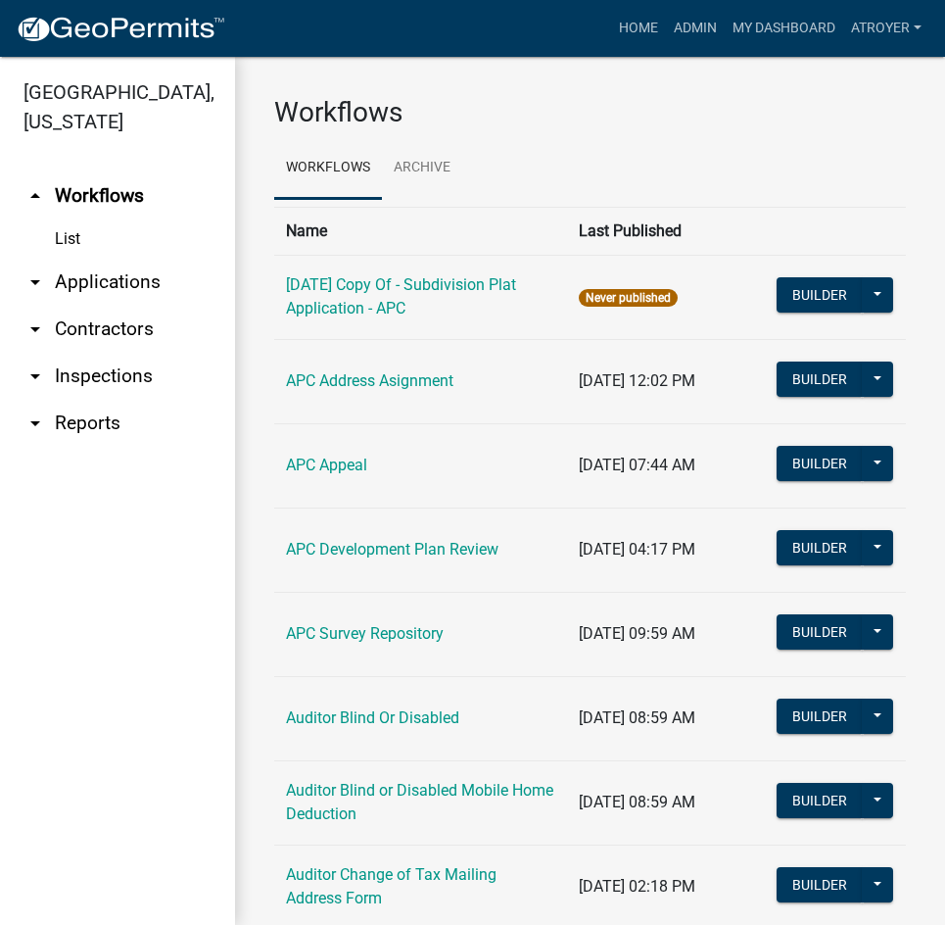
click at [96, 282] on link "arrow_drop_down Applications" at bounding box center [117, 282] width 235 height 47
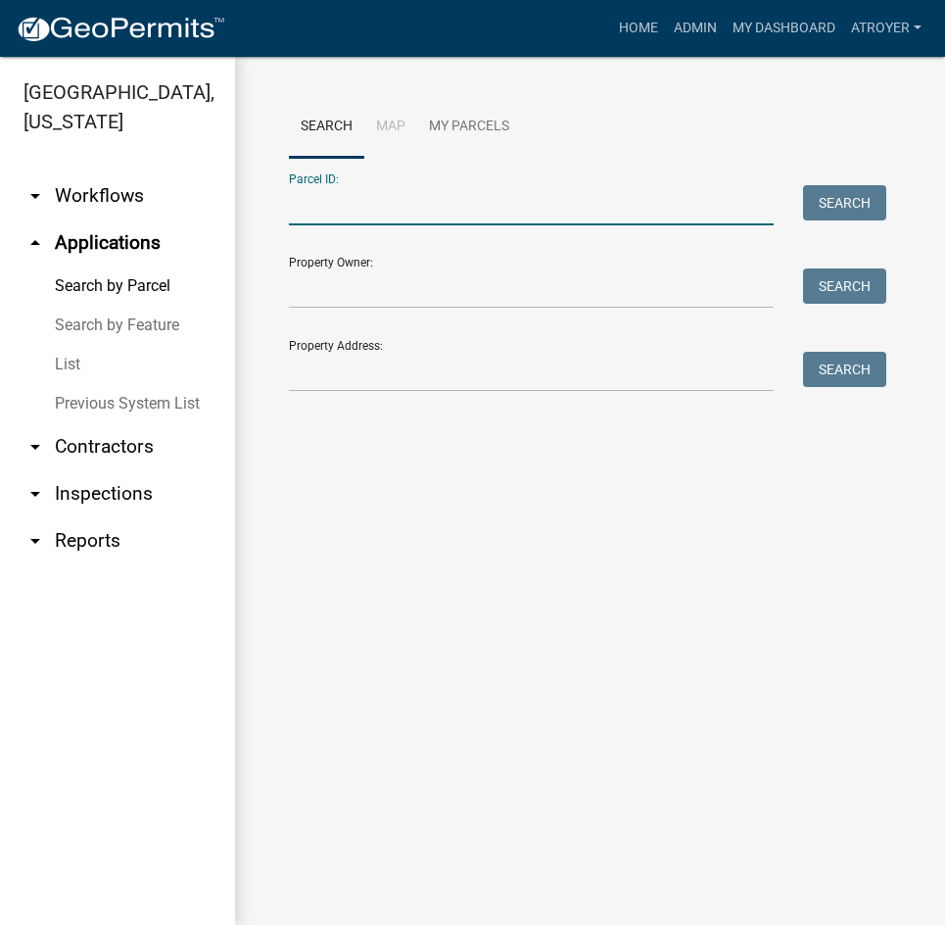
click at [484, 208] on input "Parcel ID:" at bounding box center [531, 205] width 485 height 40
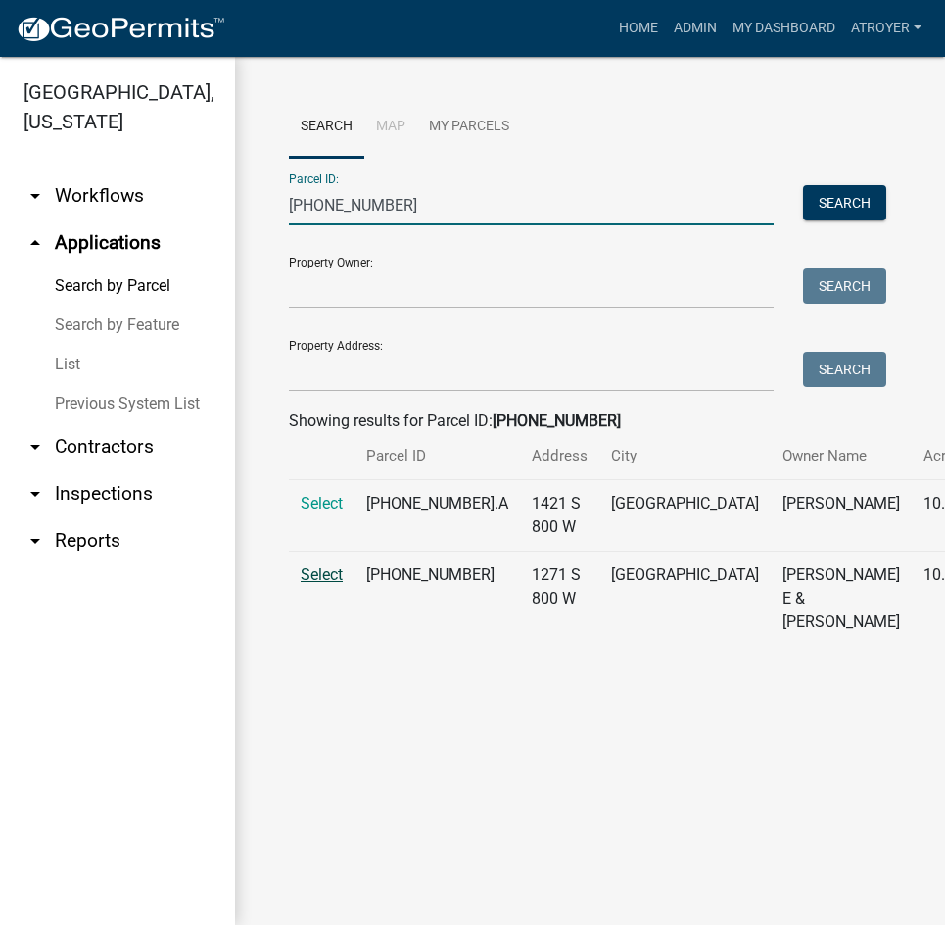
type input "[PHONE_NUMBER]"
click at [338, 584] on span "Select" at bounding box center [322, 574] width 42 height 19
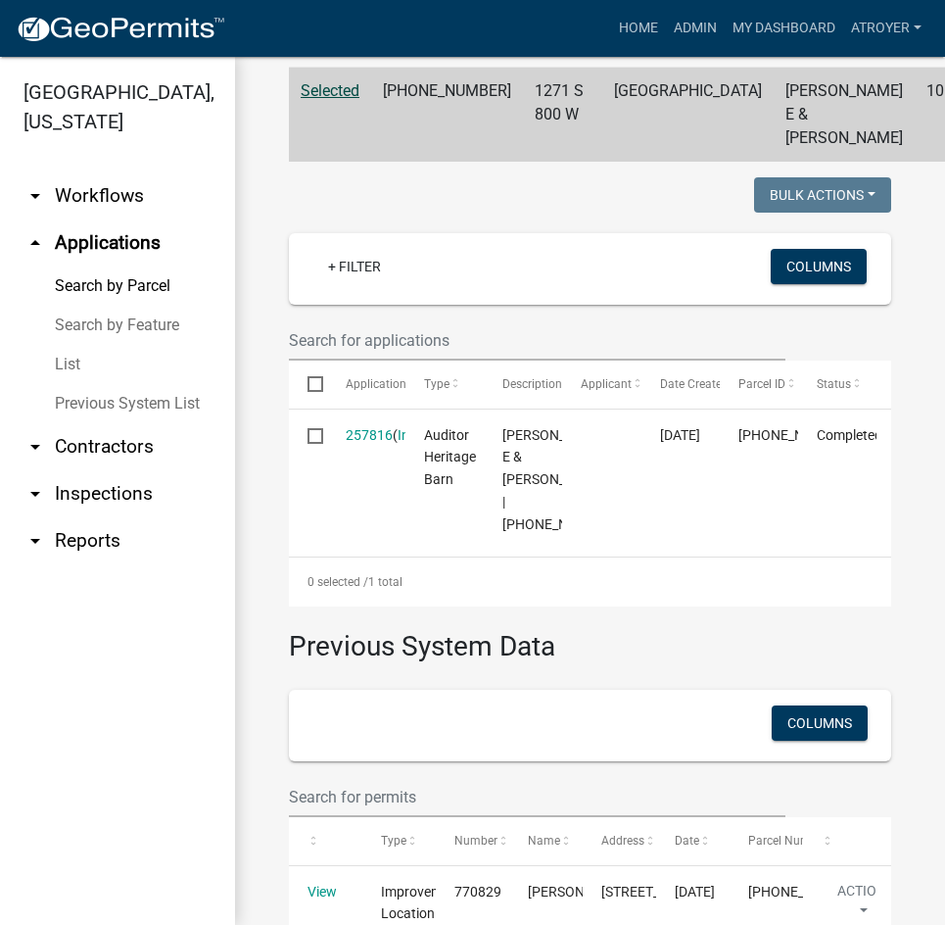
scroll to position [98, 0]
